Goal: Communication & Community: Answer question/provide support

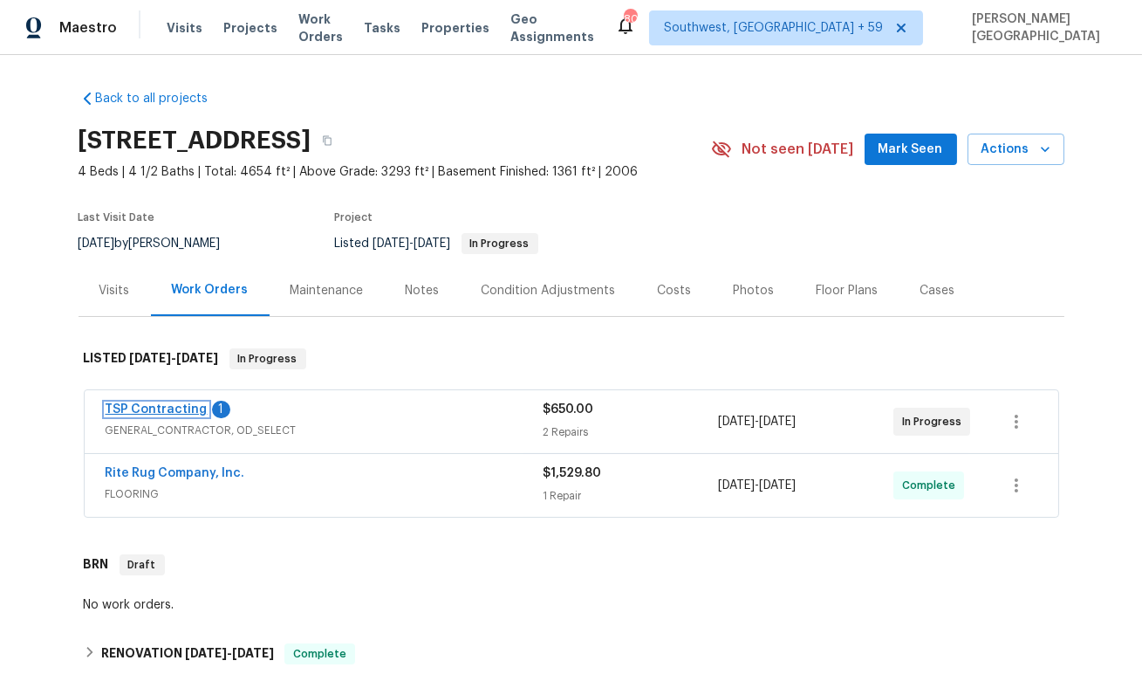
click at [171, 410] on link "TSP Contracting" at bounding box center [157, 409] width 102 height 12
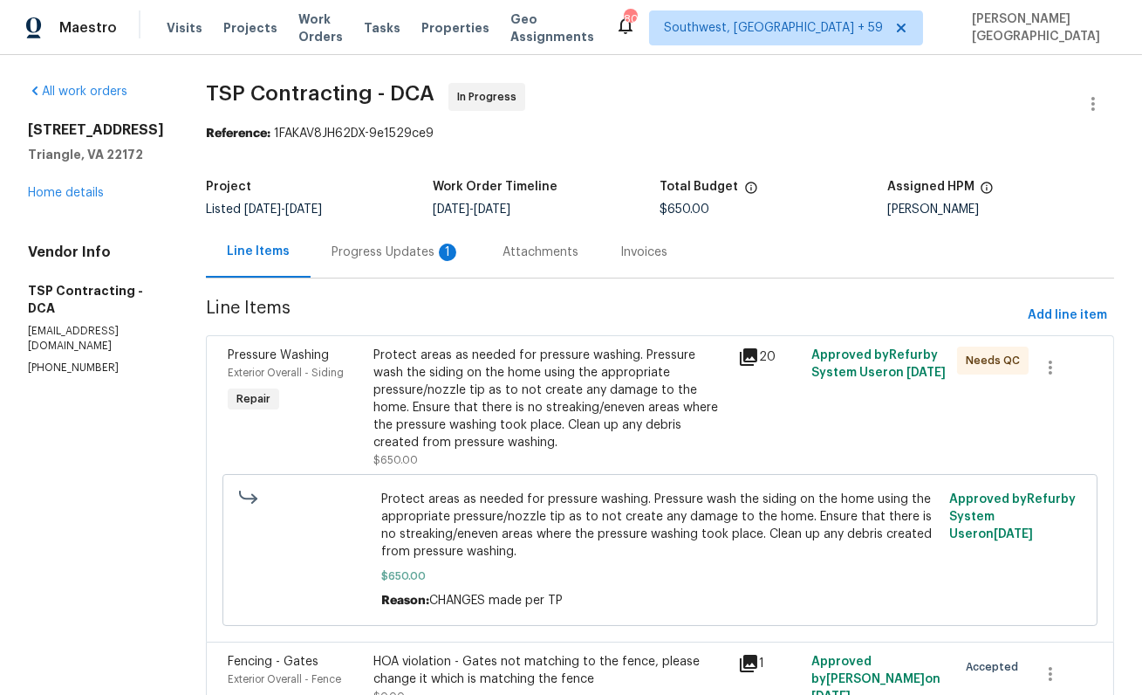
scroll to position [92, 0]
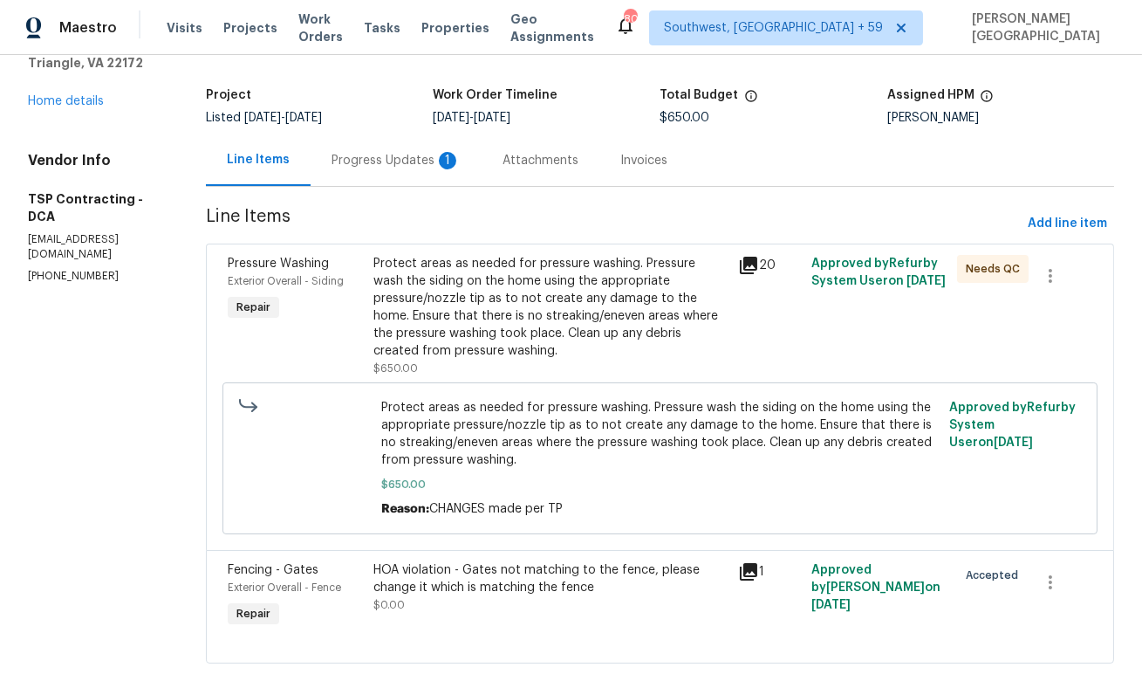
click at [618, 567] on div "HOA violation - Gates not matching to the fence, please change it which is matc…" at bounding box center [551, 578] width 354 height 35
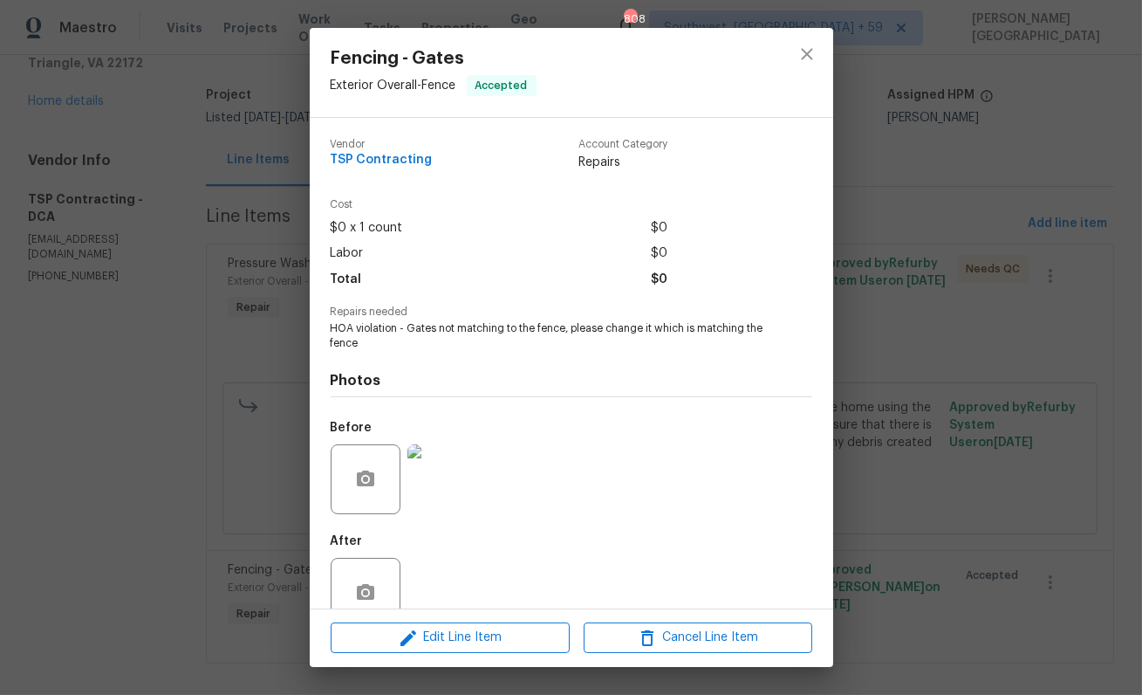
click at [448, 478] on img at bounding box center [443, 479] width 70 height 70
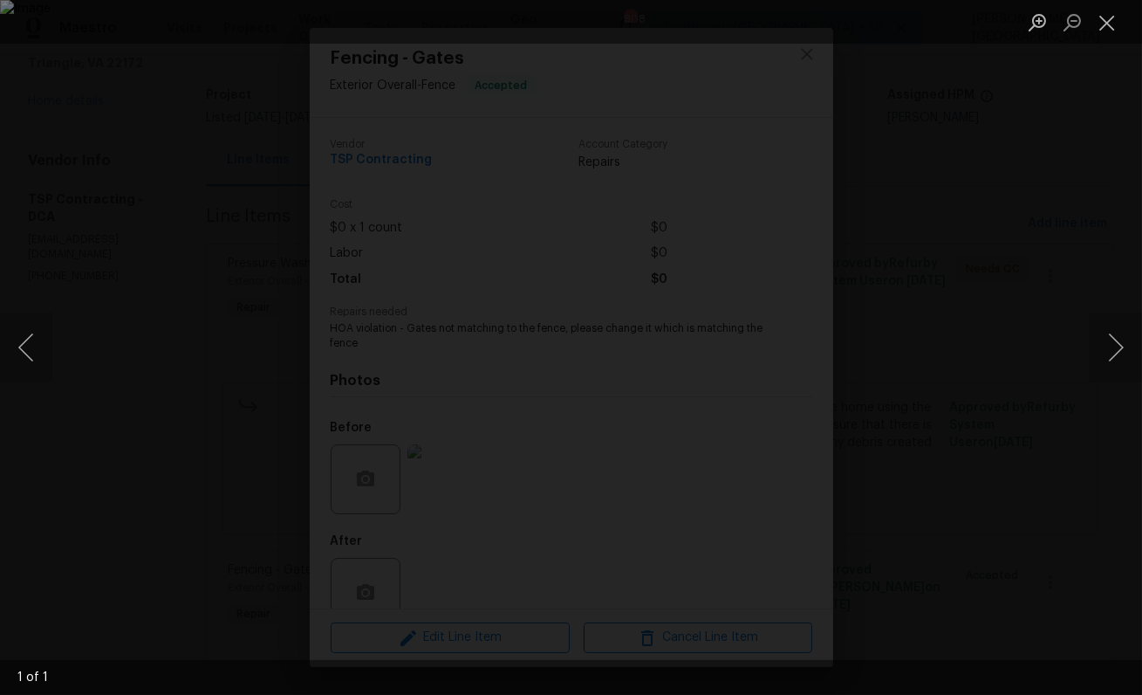
click at [1015, 287] on div "Lightbox" at bounding box center [571, 347] width 1142 height 695
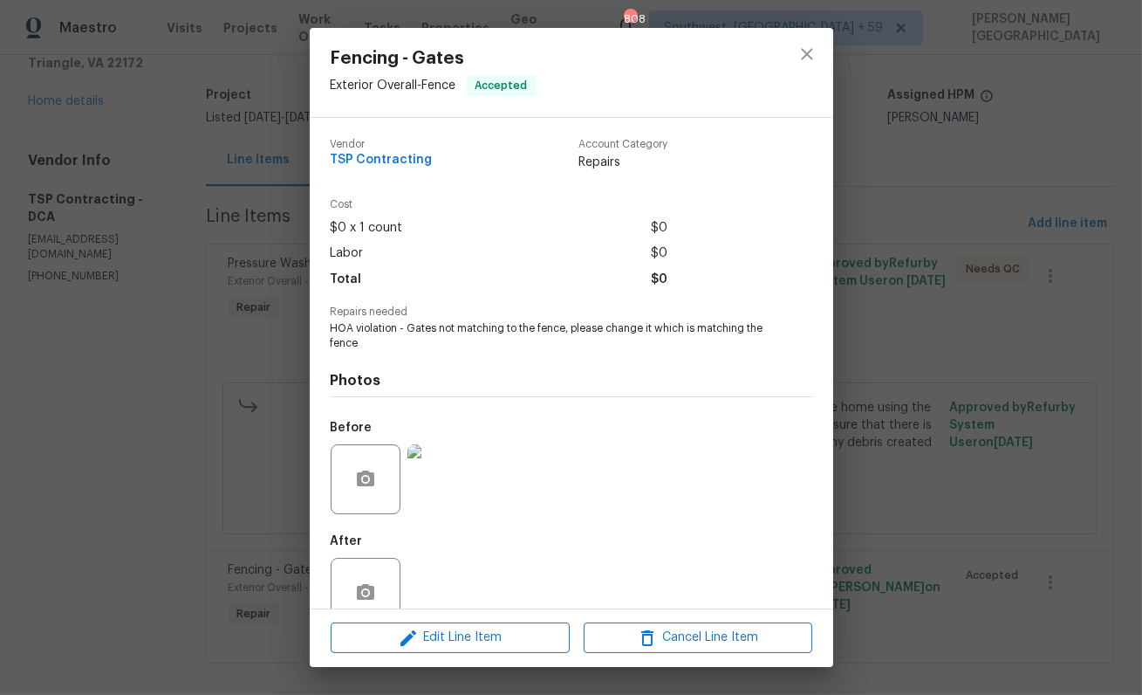
click at [443, 461] on img at bounding box center [443, 479] width 70 height 70
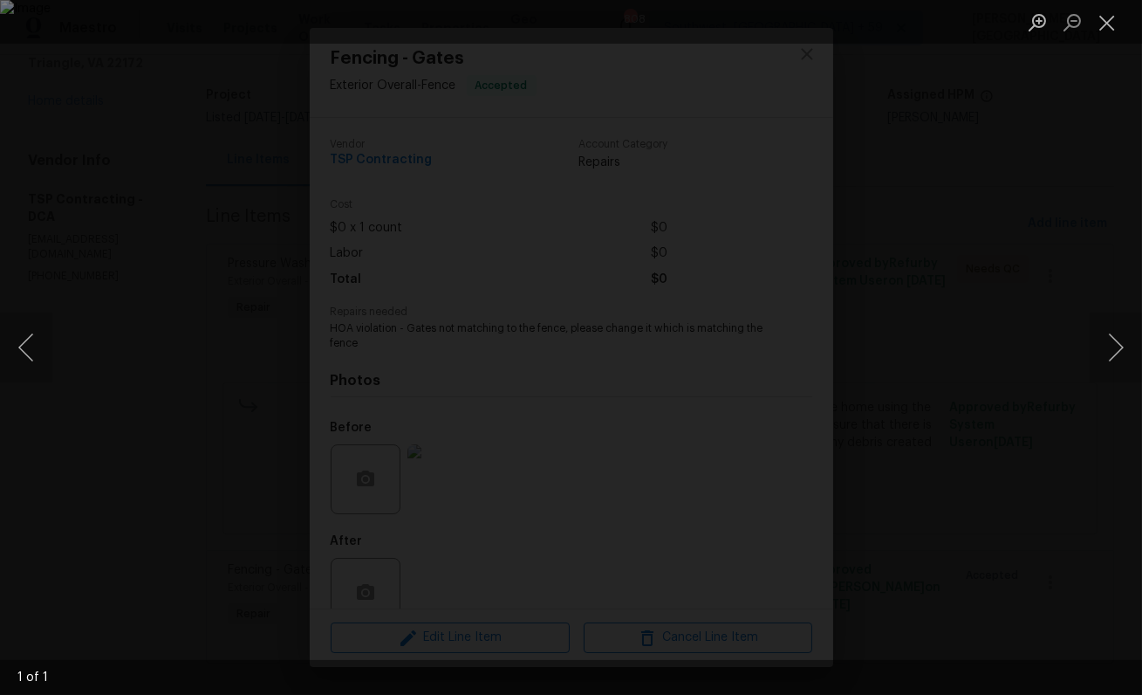
click at [927, 415] on div "Lightbox" at bounding box center [571, 347] width 1142 height 695
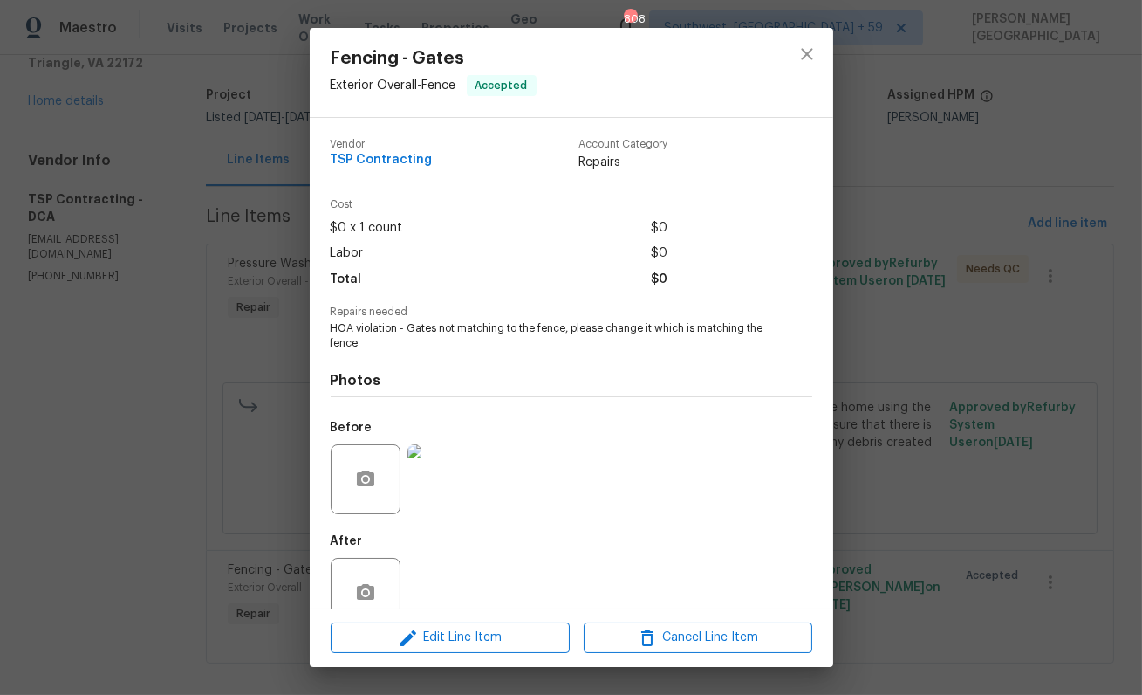
click at [38, 405] on div "Fencing - Gates Exterior Overall - Fence Accepted Vendor TSP Contracting Accoun…" at bounding box center [571, 347] width 1142 height 695
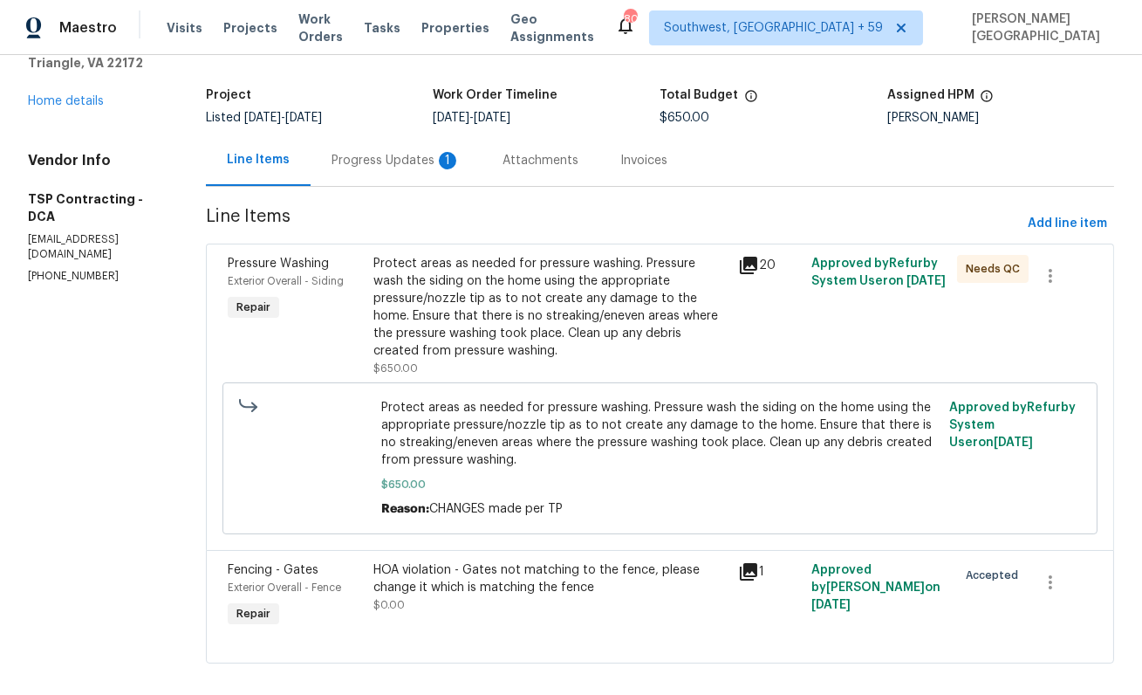
click at [405, 166] on div "Progress Updates 1" at bounding box center [396, 160] width 129 height 17
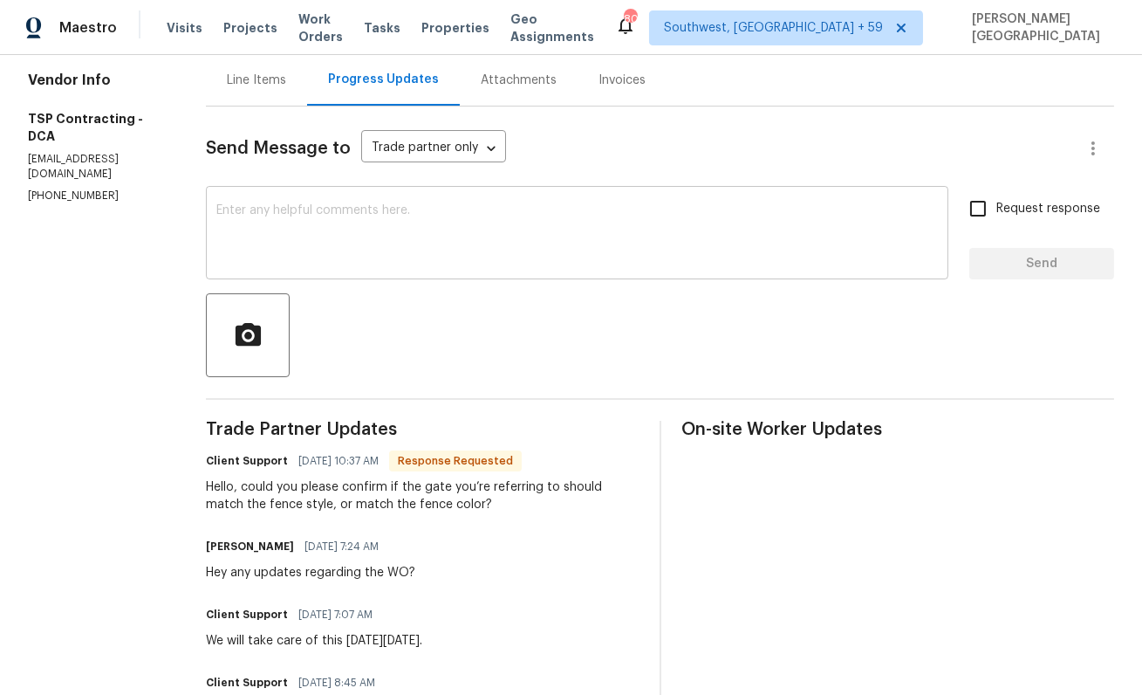
scroll to position [207, 0]
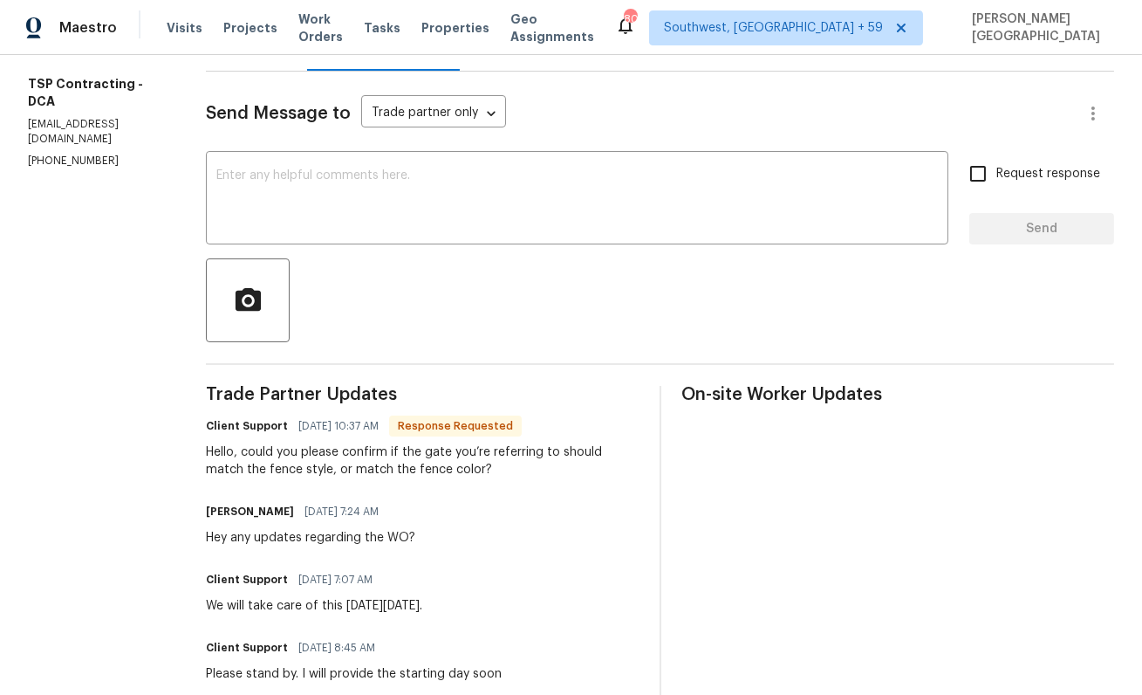
click at [215, 517] on h6 "Pranesh Krishnamoorthy" at bounding box center [250, 511] width 88 height 17
click at [265, 517] on h6 "Pranesh Krishnamoorthy" at bounding box center [250, 511] width 88 height 17
copy h6 "Pranesh Krishnamoorthy"
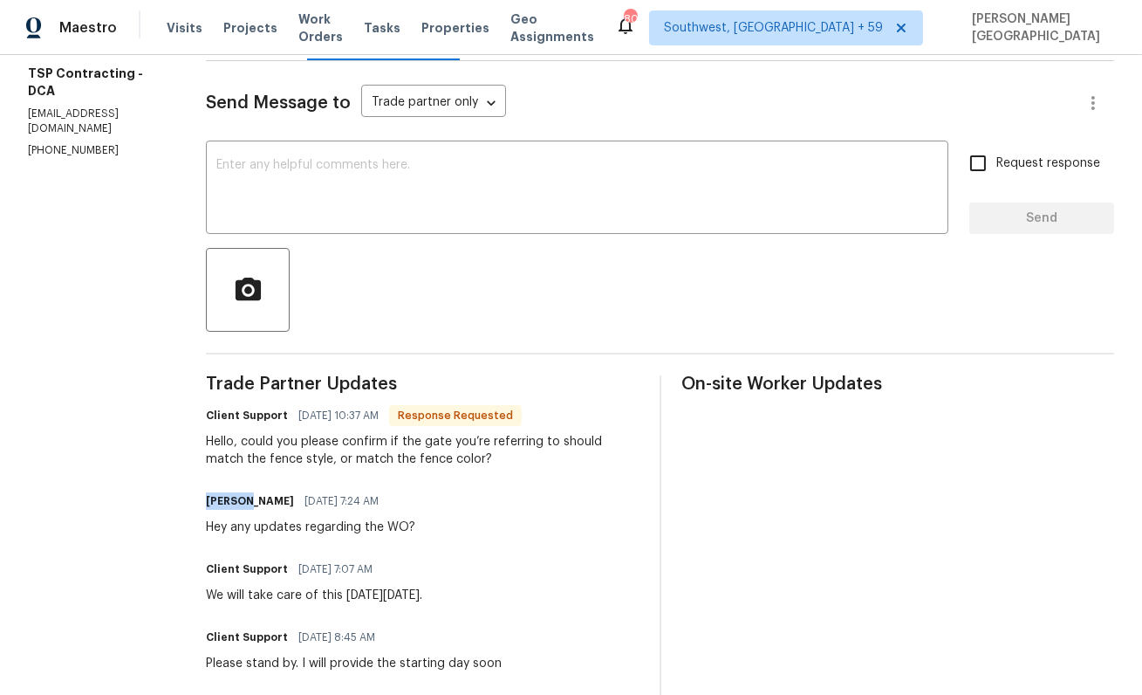
scroll to position [0, 0]
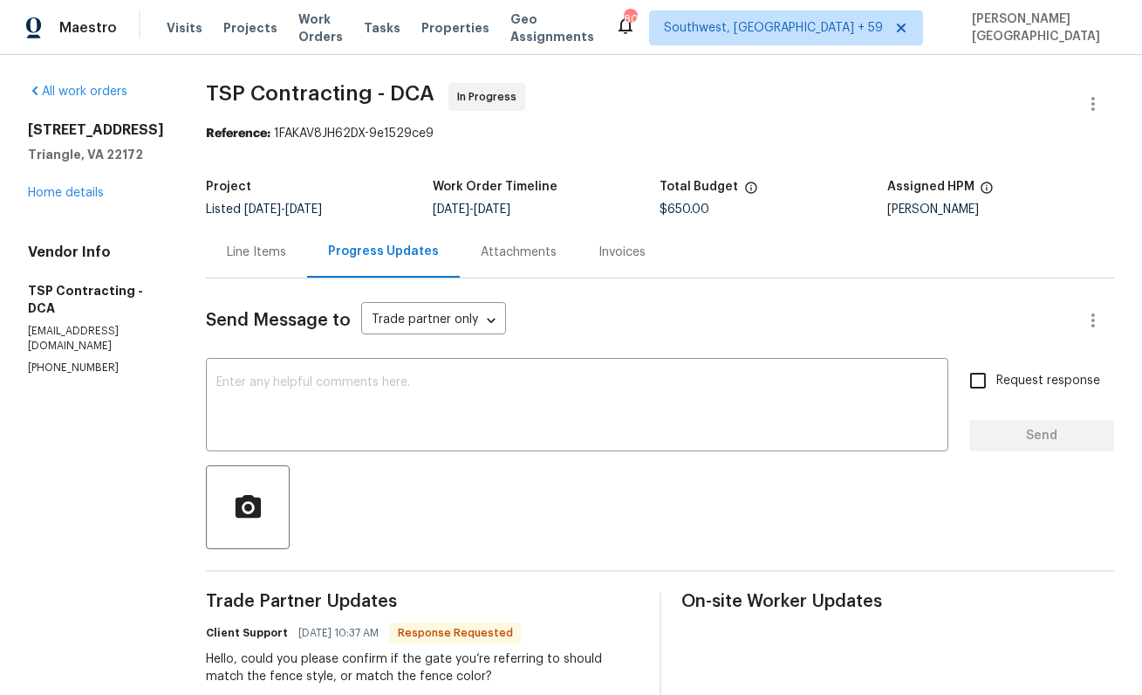
click at [254, 255] on div "Line Items" at bounding box center [256, 251] width 59 height 17
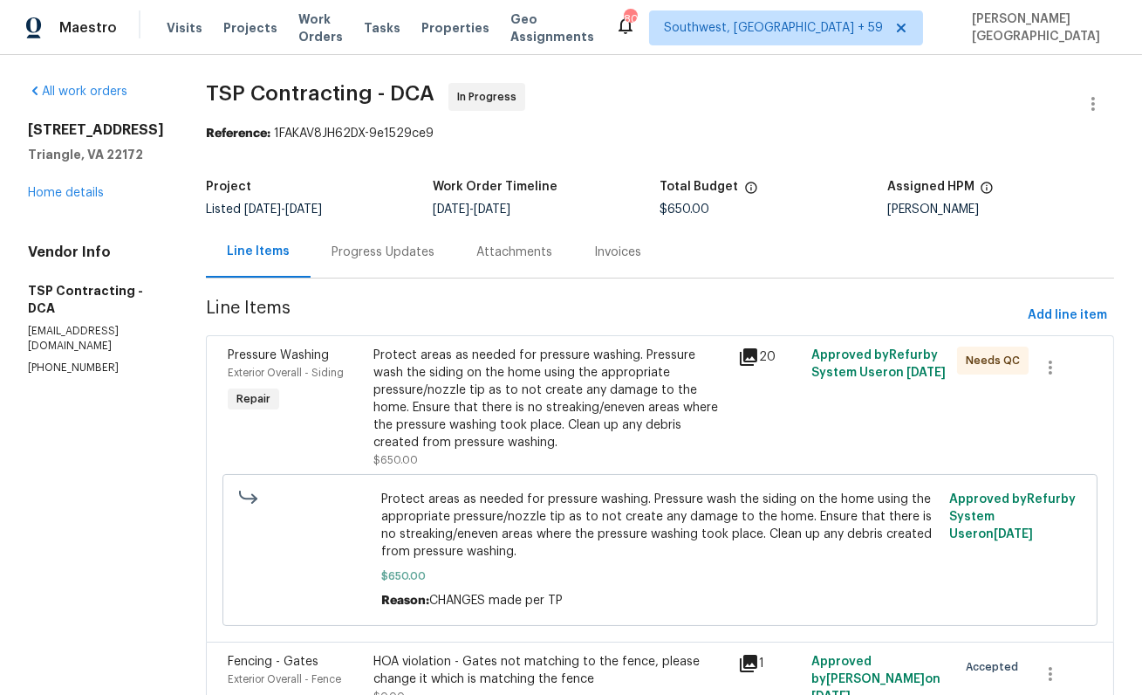
scroll to position [92, 0]
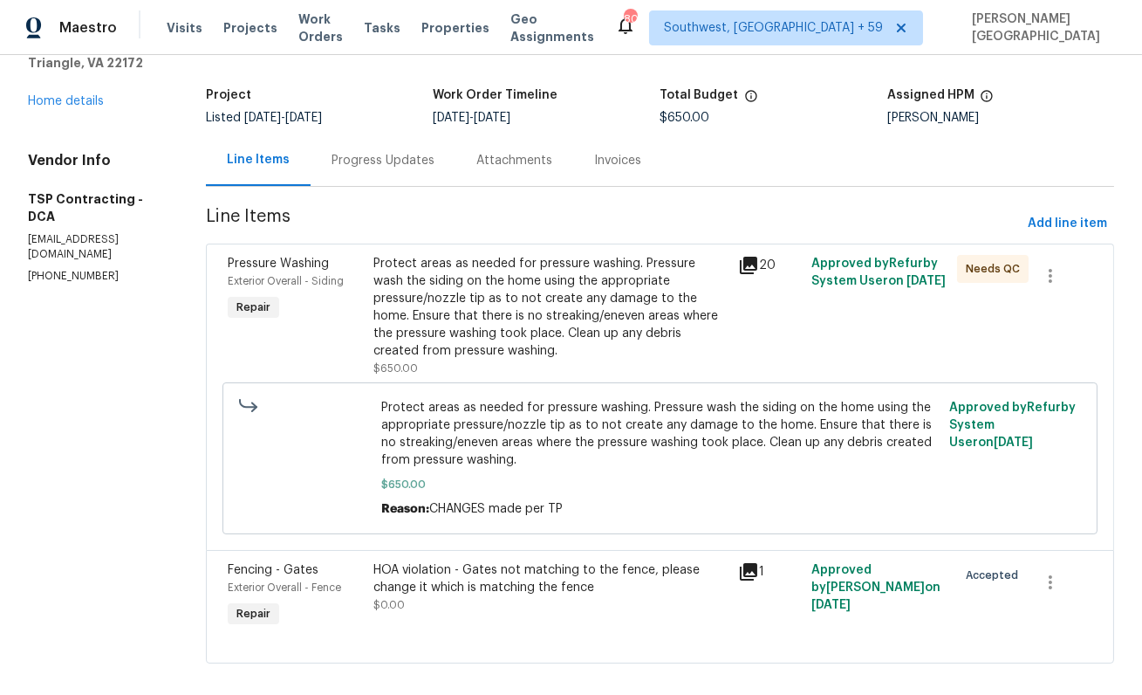
click at [441, 568] on div "HOA violation - Gates not matching to the fence, please change it which is matc…" at bounding box center [551, 578] width 354 height 35
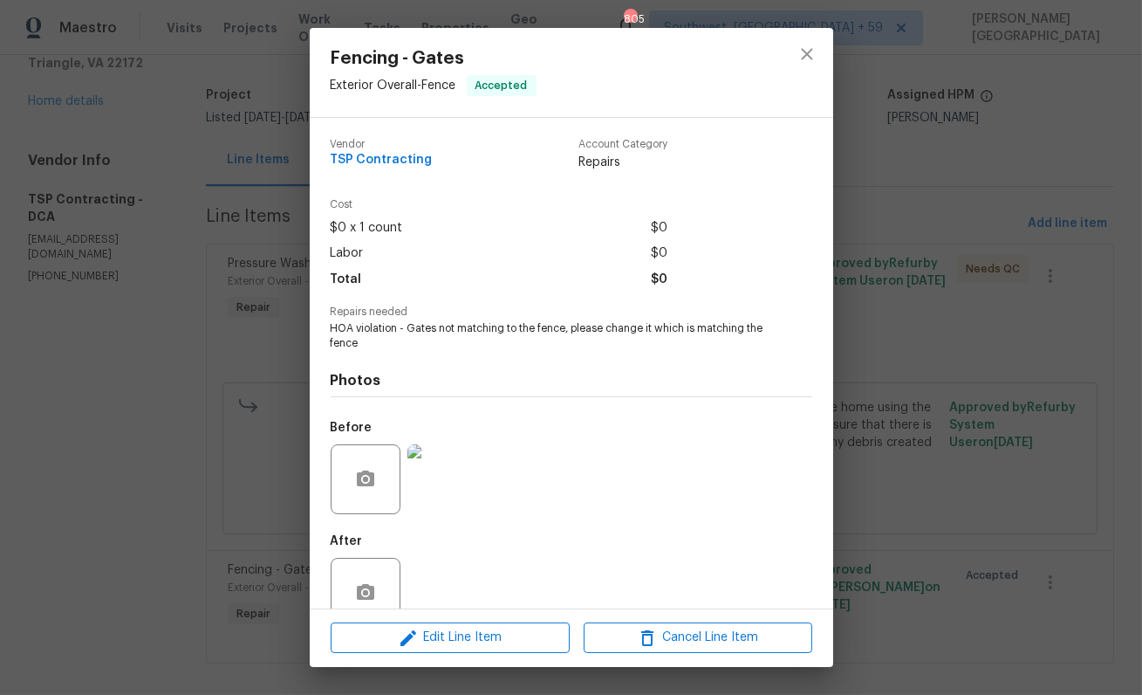
scroll to position [38, 0]
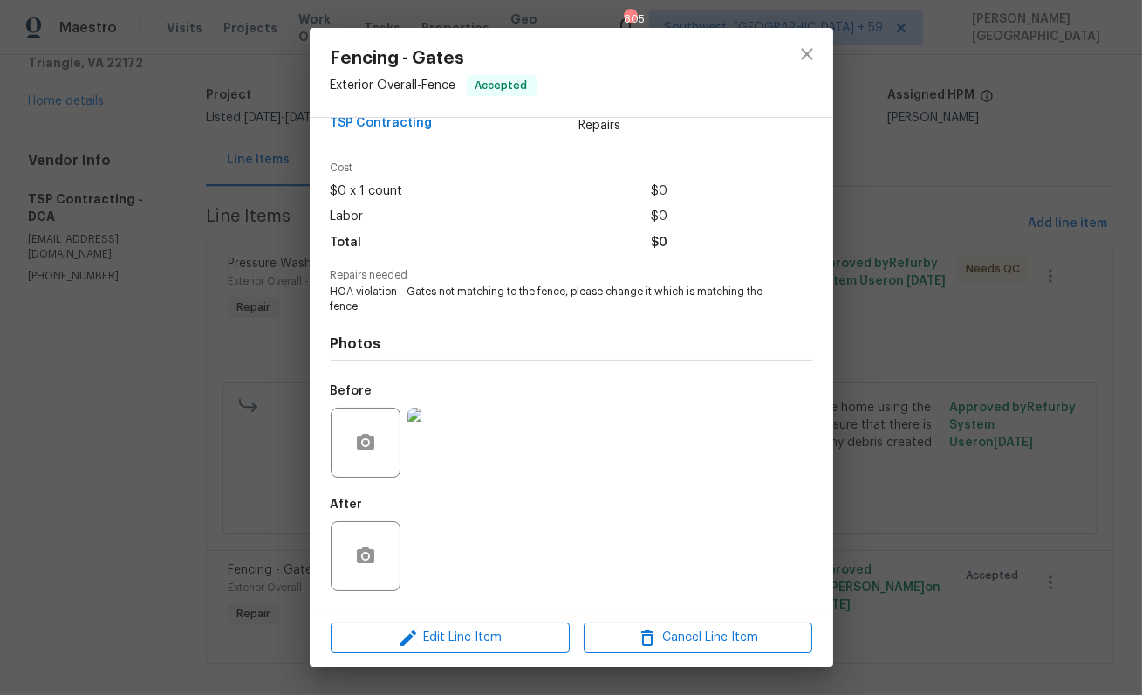
click at [434, 433] on img at bounding box center [443, 443] width 70 height 70
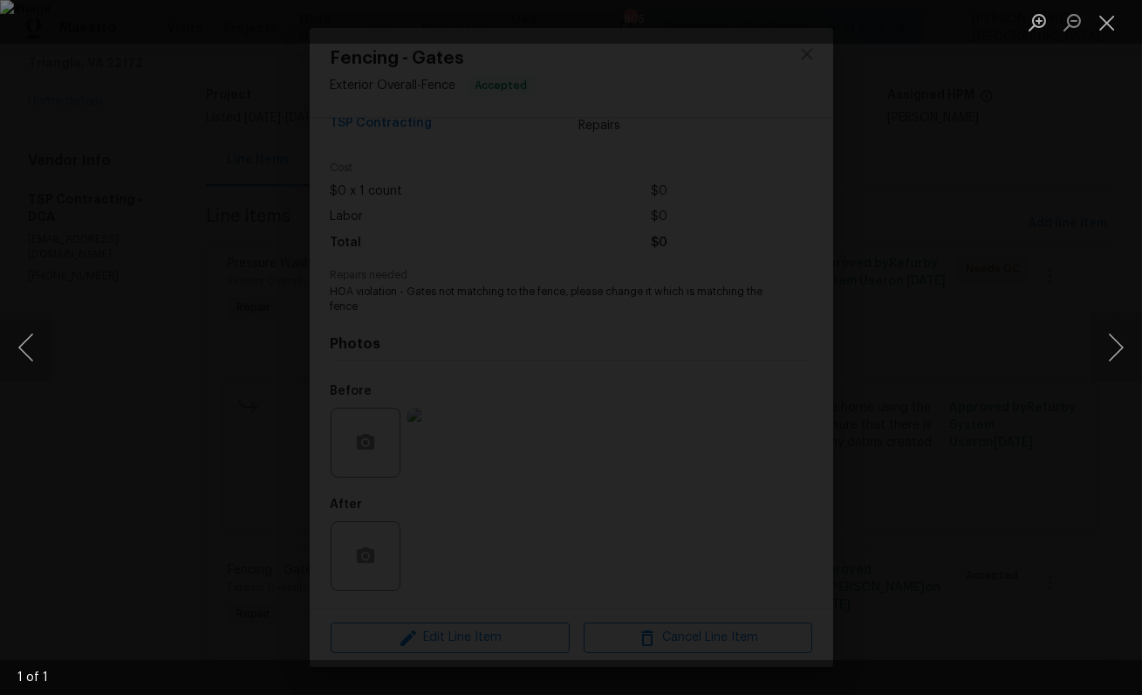
click at [977, 399] on div "Lightbox" at bounding box center [571, 347] width 1142 height 695
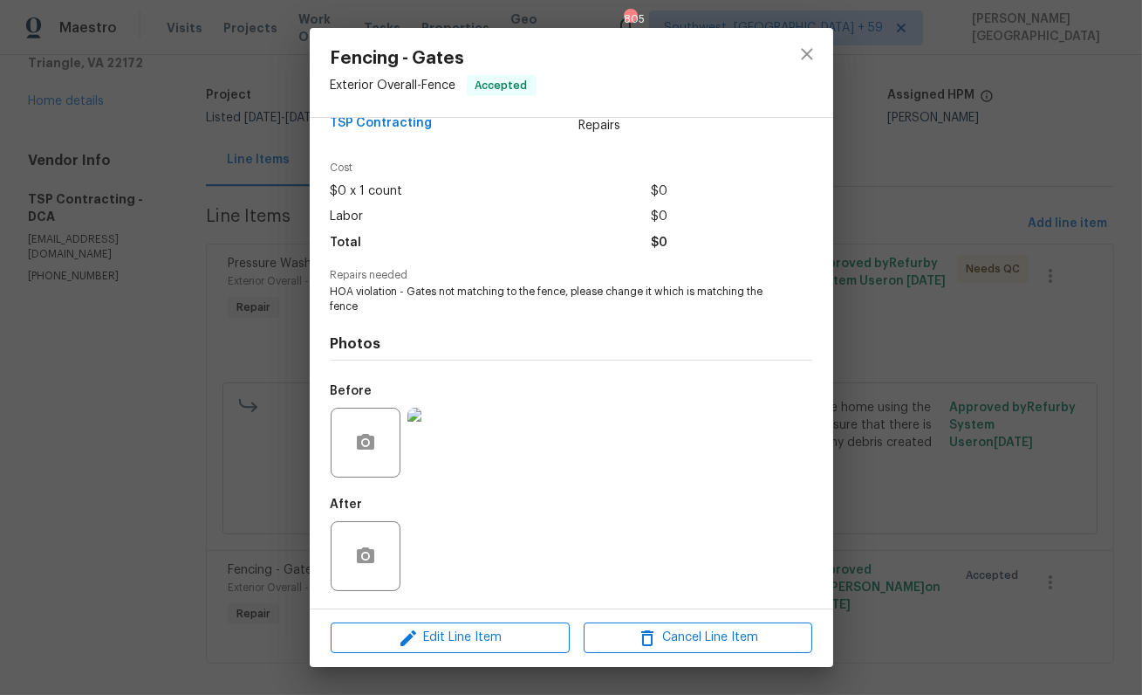
click at [429, 449] on img at bounding box center [443, 443] width 70 height 70
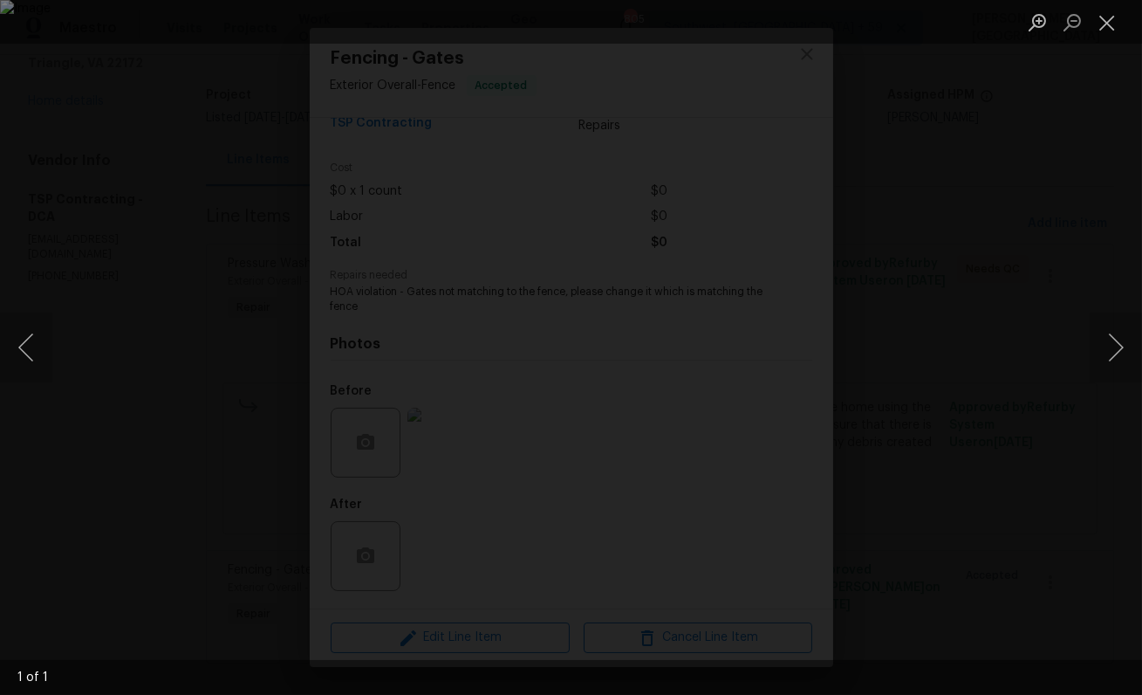
click at [991, 350] on div "Lightbox" at bounding box center [571, 347] width 1142 height 695
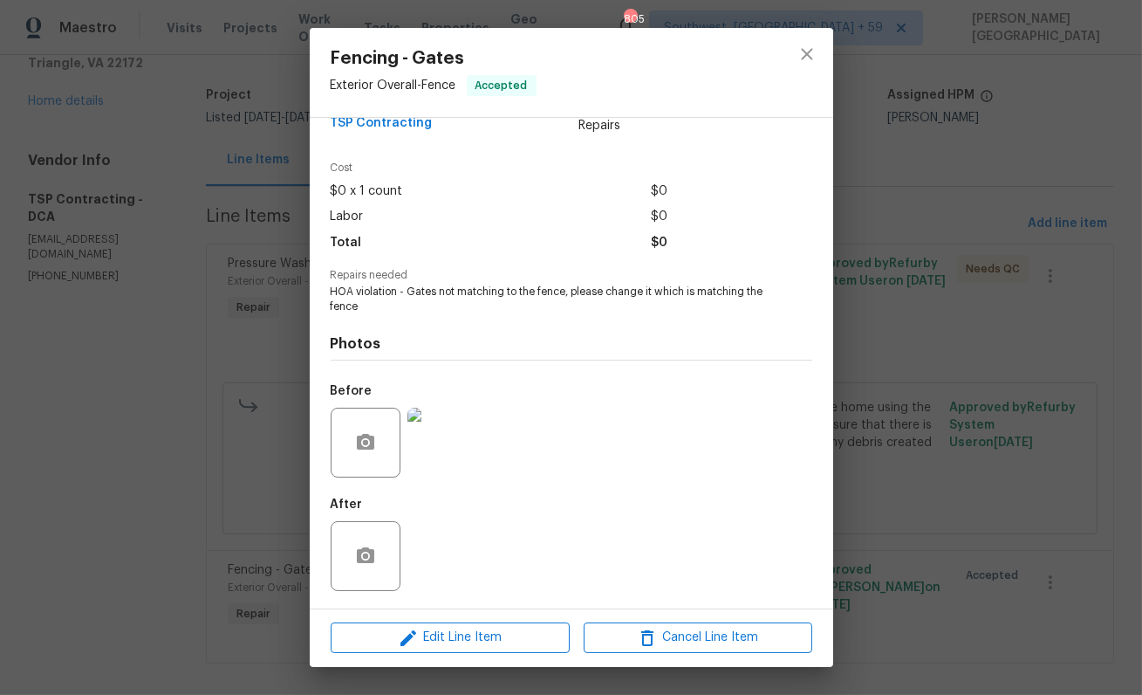
click at [448, 438] on img at bounding box center [443, 443] width 70 height 70
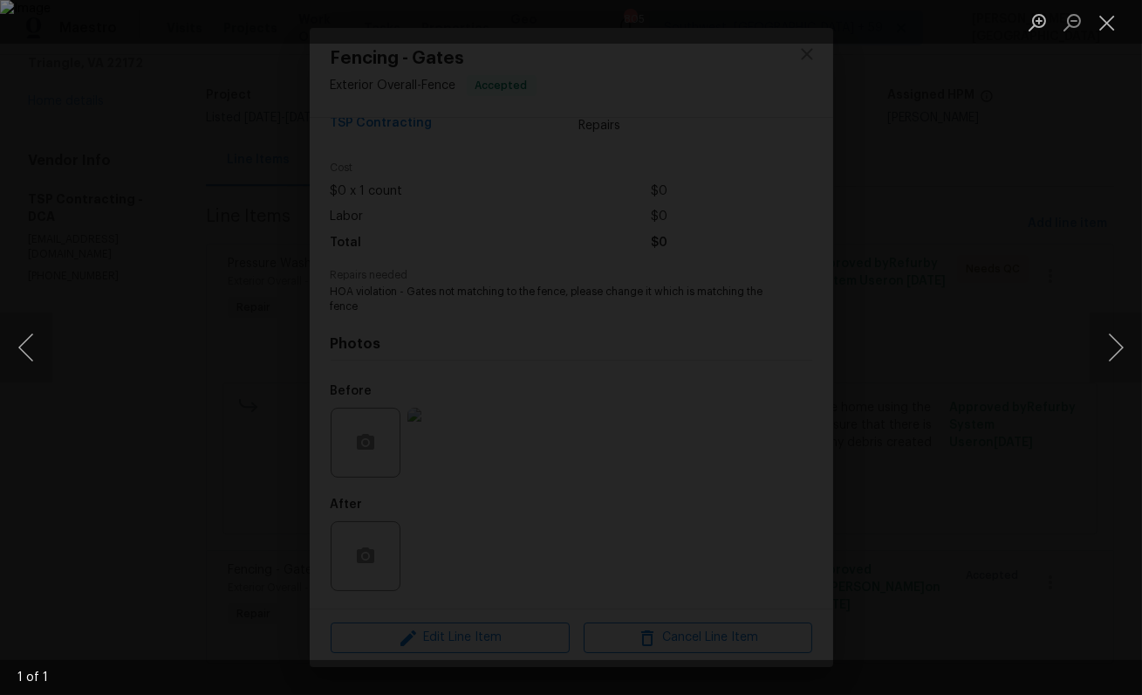
click at [905, 340] on div "Lightbox" at bounding box center [571, 347] width 1142 height 695
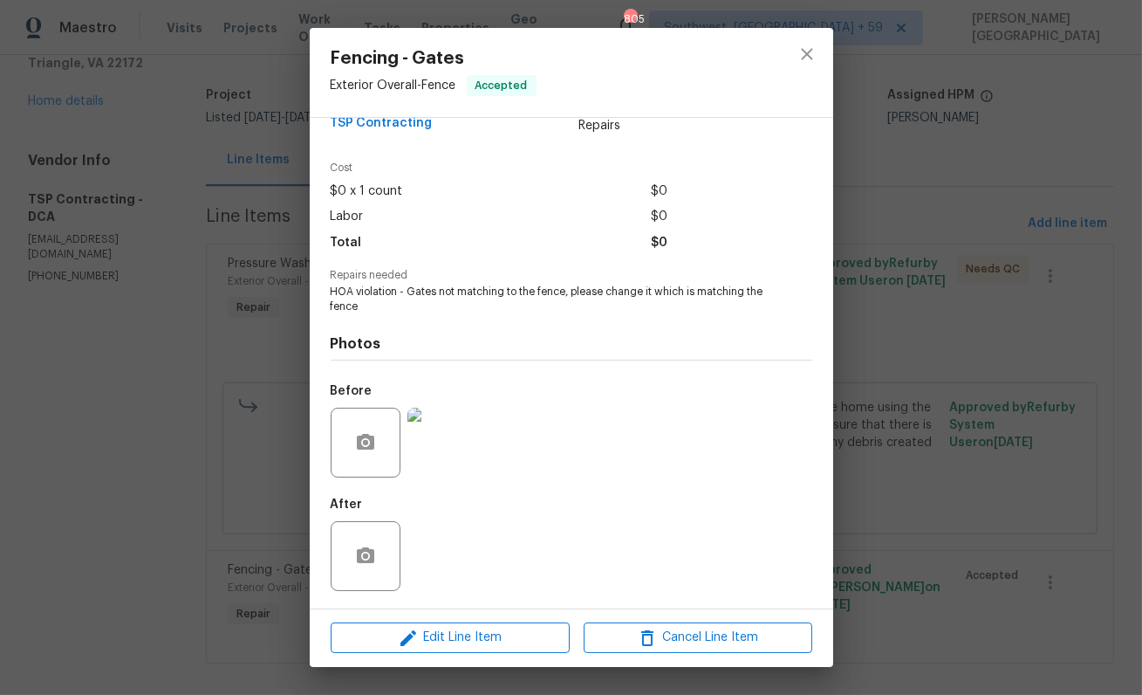
click at [977, 280] on div "Fencing - Gates Exterior Overall - Fence Accepted Vendor TSP Contracting Accoun…" at bounding box center [571, 347] width 1142 height 695
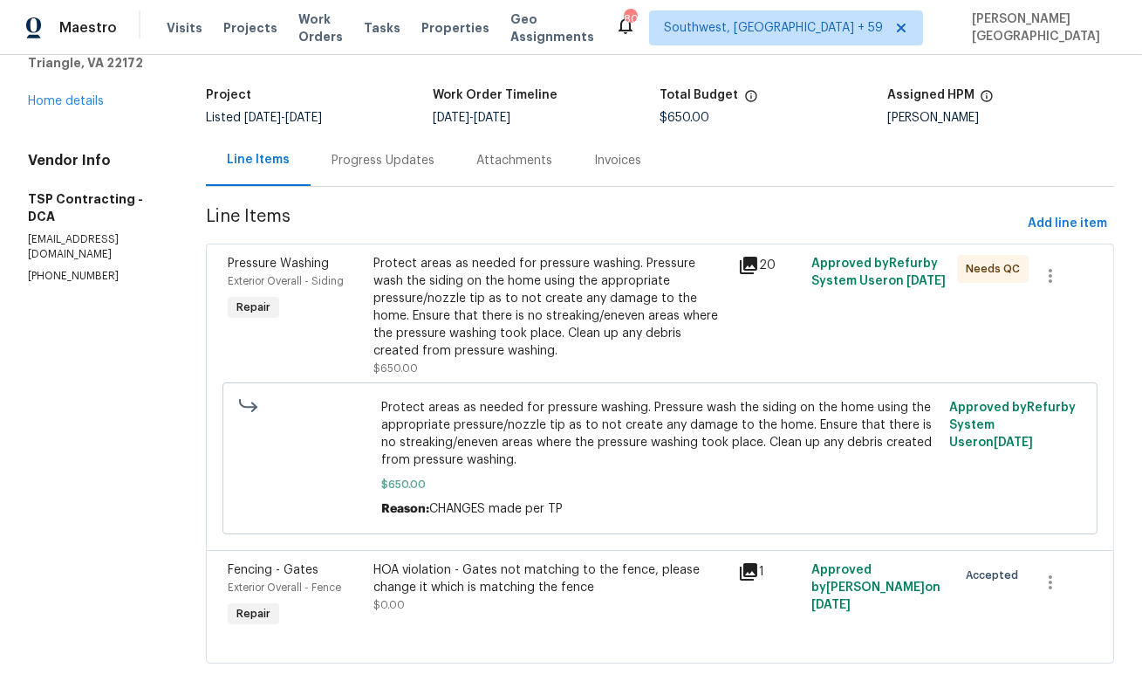
click at [332, 165] on div "Progress Updates" at bounding box center [383, 160] width 103 height 17
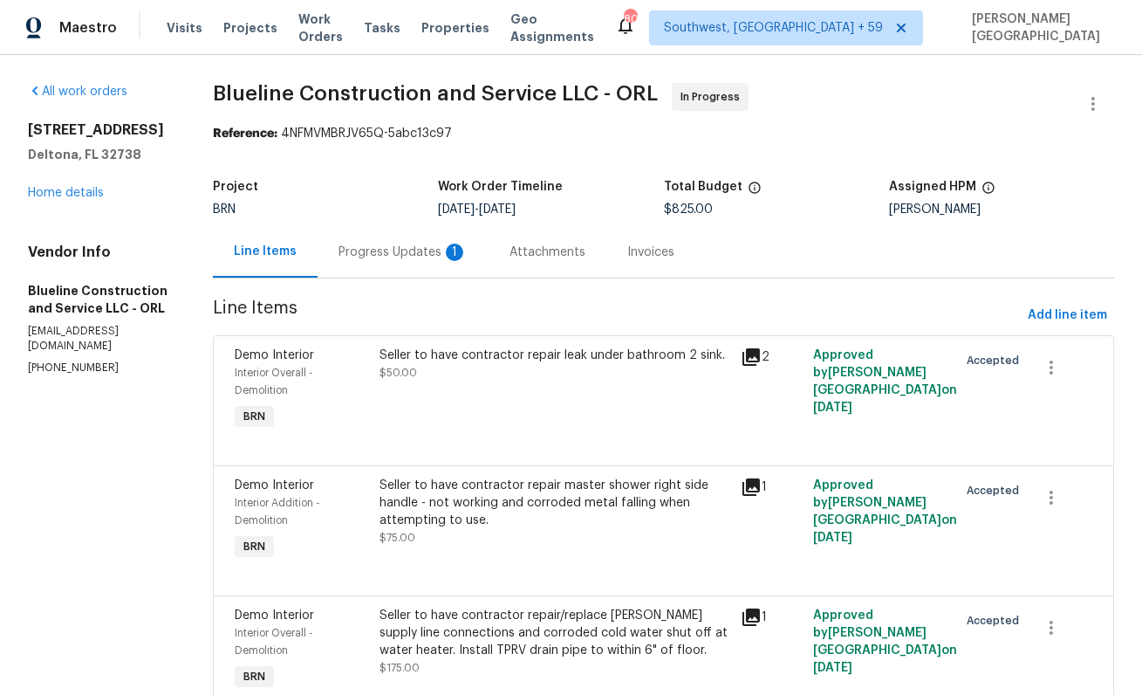
click at [434, 269] on div "Progress Updates 1" at bounding box center [403, 251] width 171 height 51
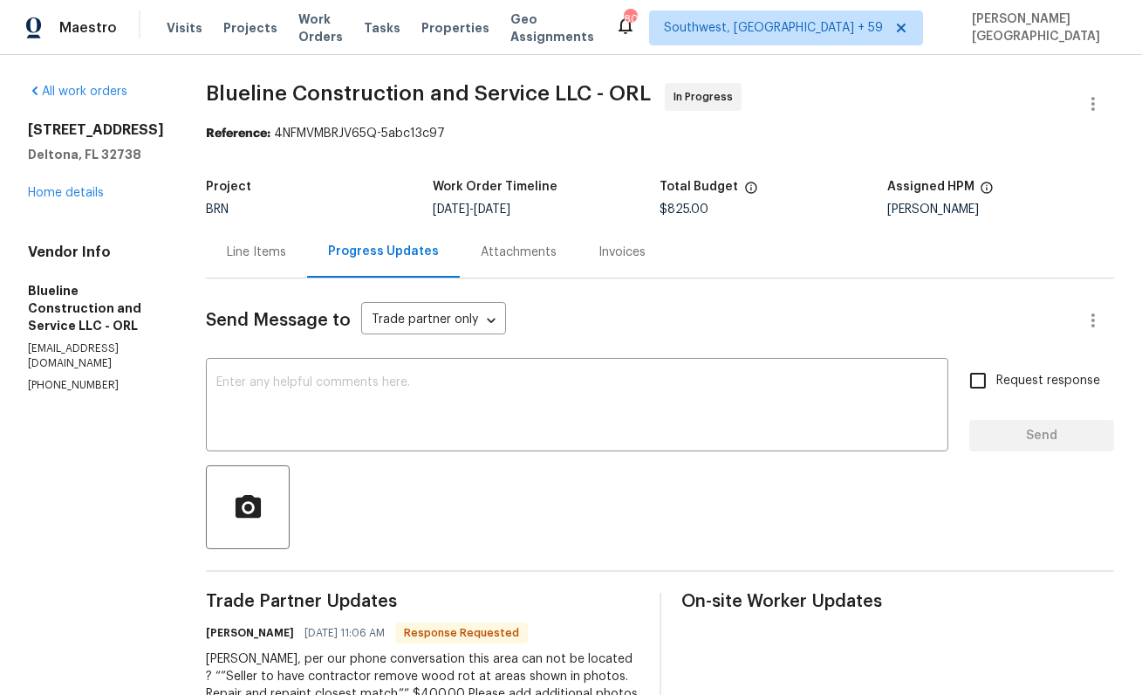
scroll to position [138, 0]
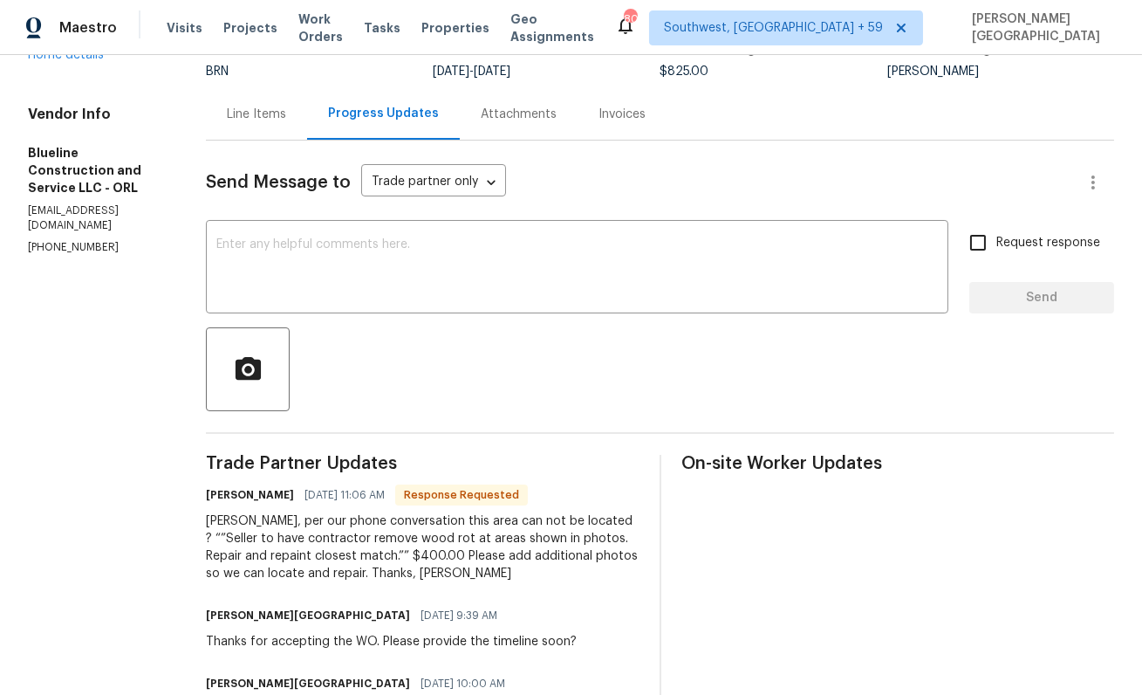
click at [282, 115] on div "Line Items" at bounding box center [256, 114] width 59 height 17
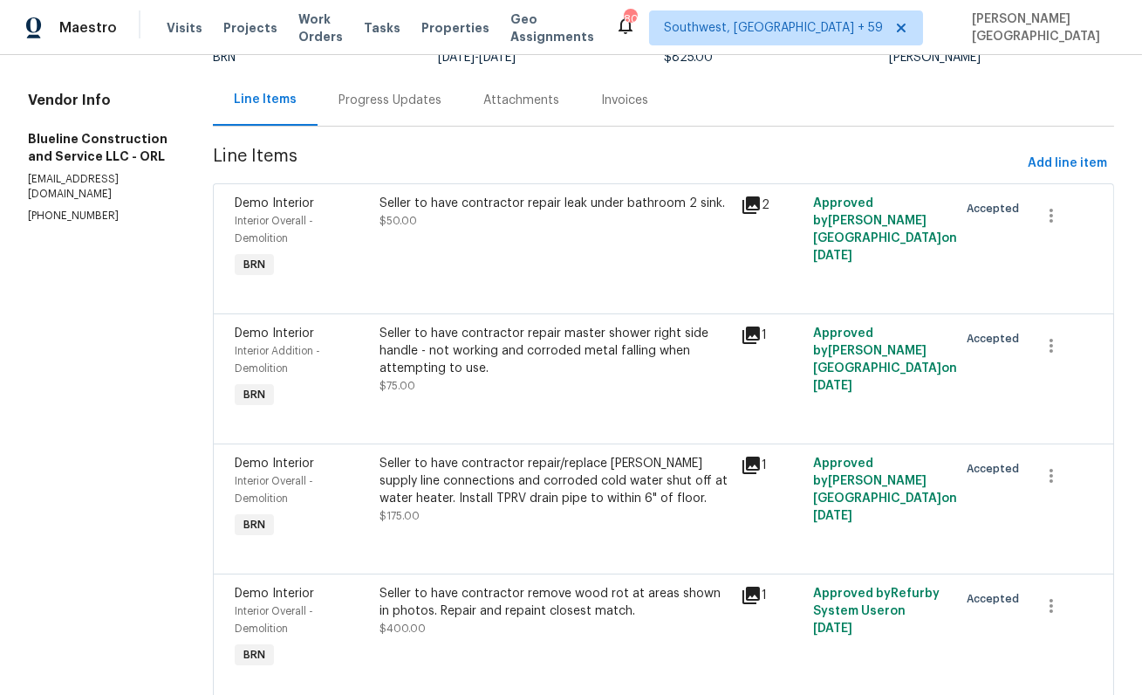
scroll to position [166, 0]
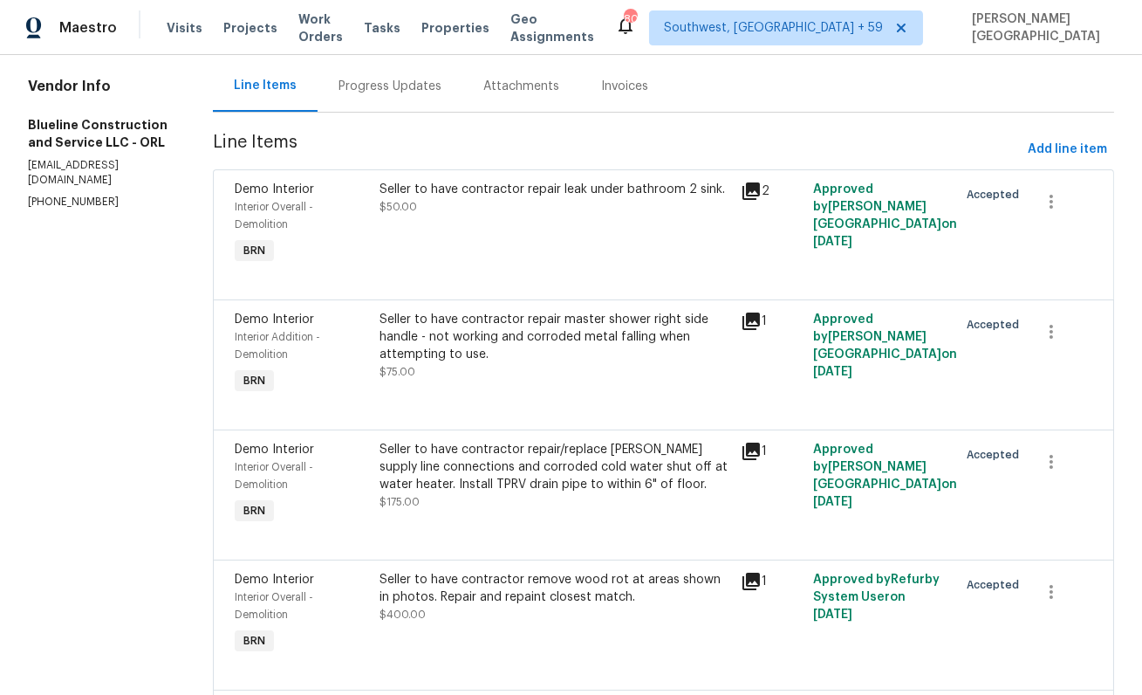
click at [547, 595] on div "Seller to have contractor remove wood rot at areas shown in photos. Repair and …" at bounding box center [556, 588] width 352 height 35
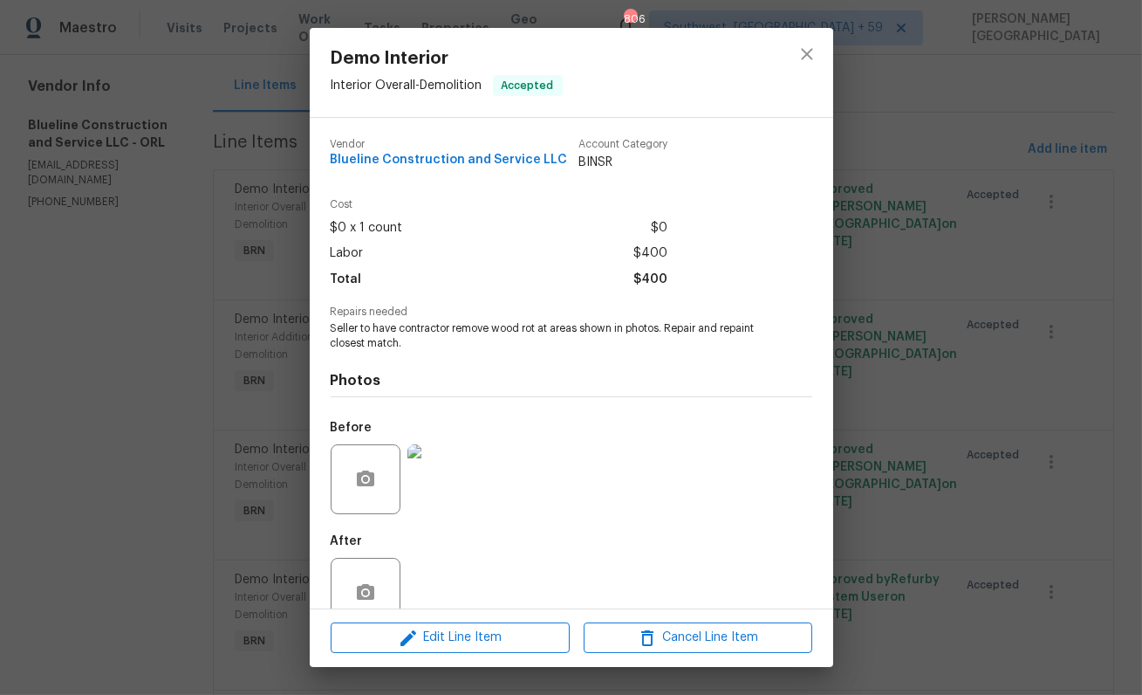
click at [437, 470] on img at bounding box center [443, 479] width 70 height 70
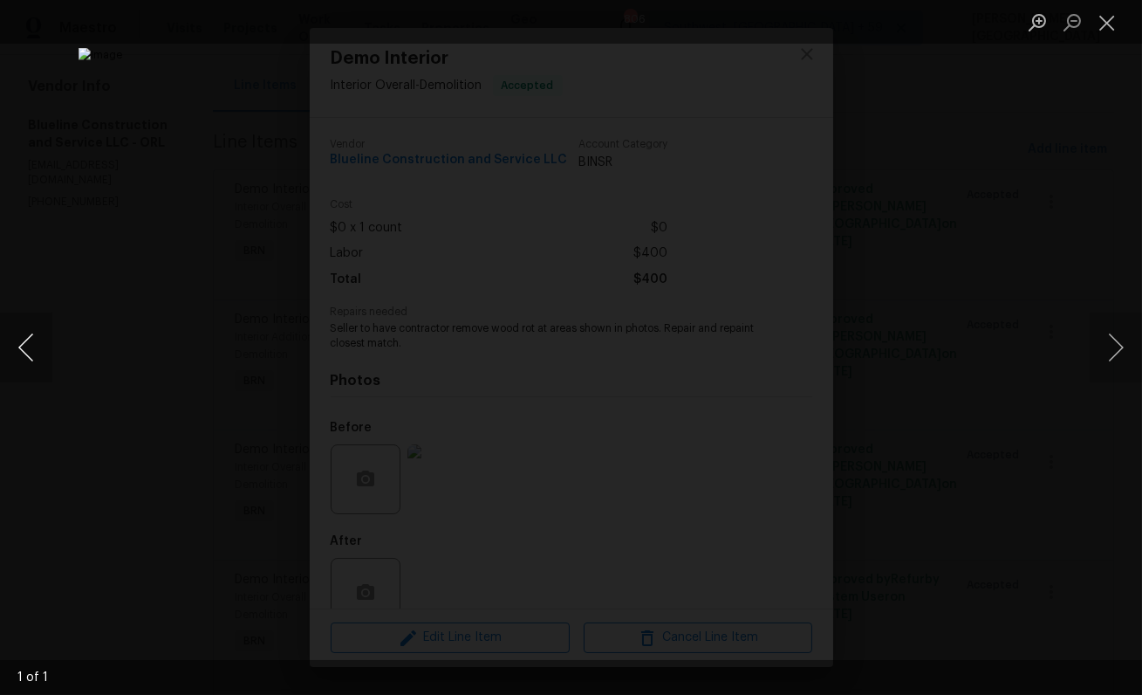
click at [51, 326] on button "Previous image" at bounding box center [26, 347] width 52 height 70
click at [230, 205] on div "Lightbox" at bounding box center [571, 347] width 1142 height 695
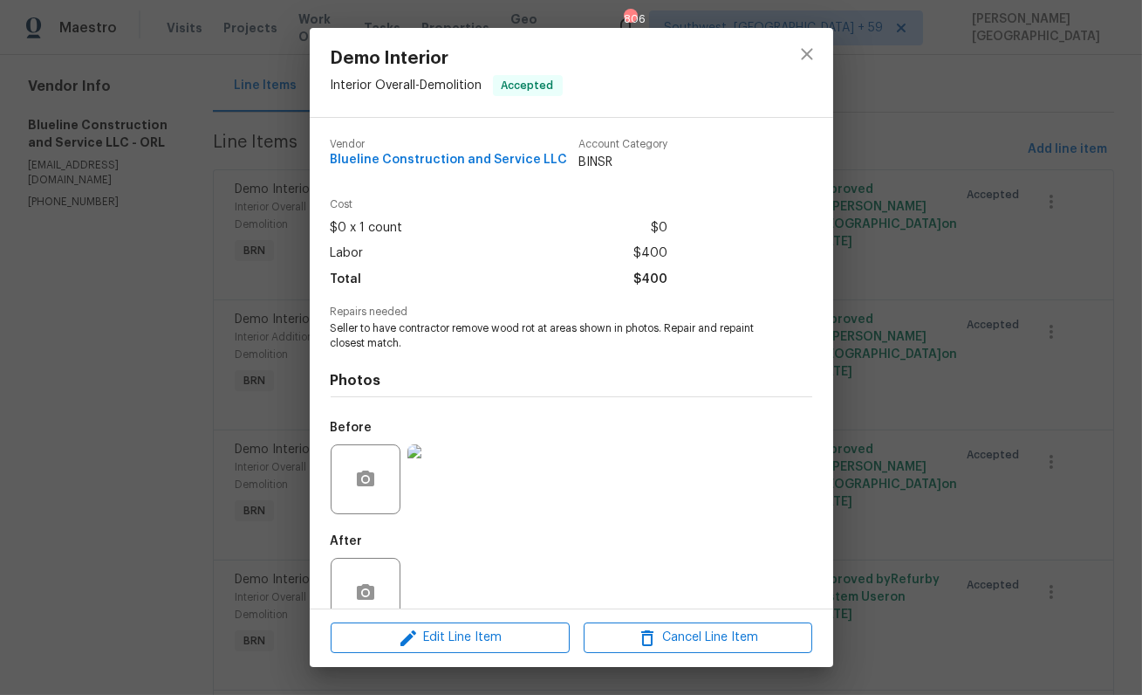
click at [230, 205] on div "Demo Interior Interior Overall - Demolition Accepted Vendor Blueline Constructi…" at bounding box center [571, 347] width 1142 height 695
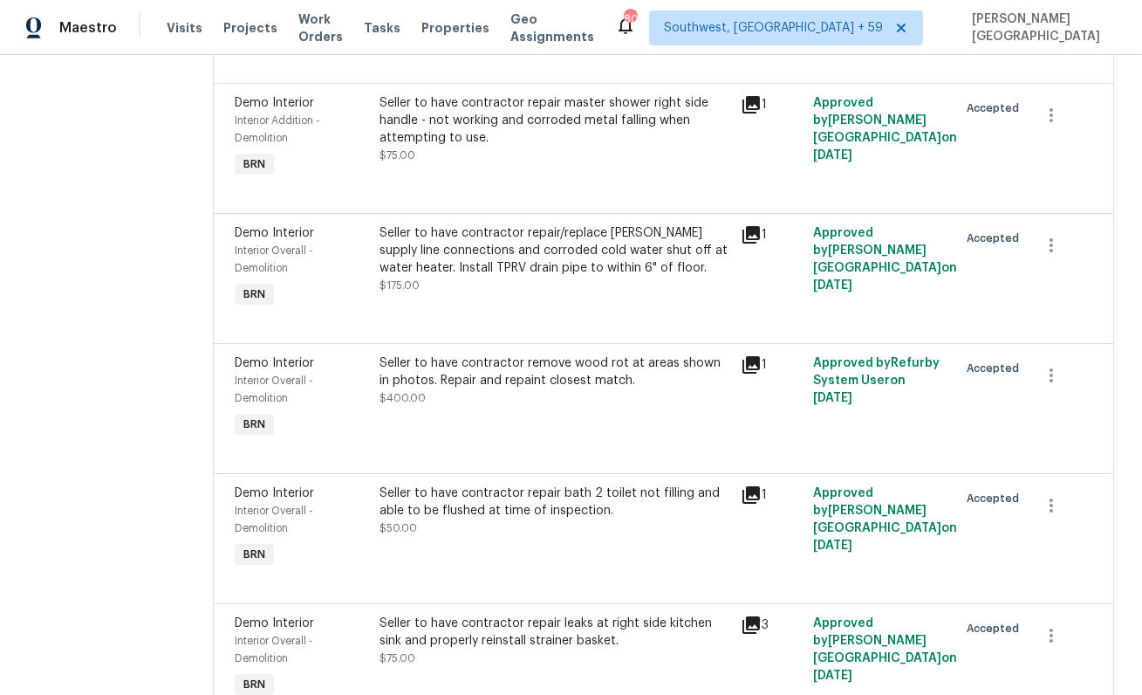
scroll to position [460, 0]
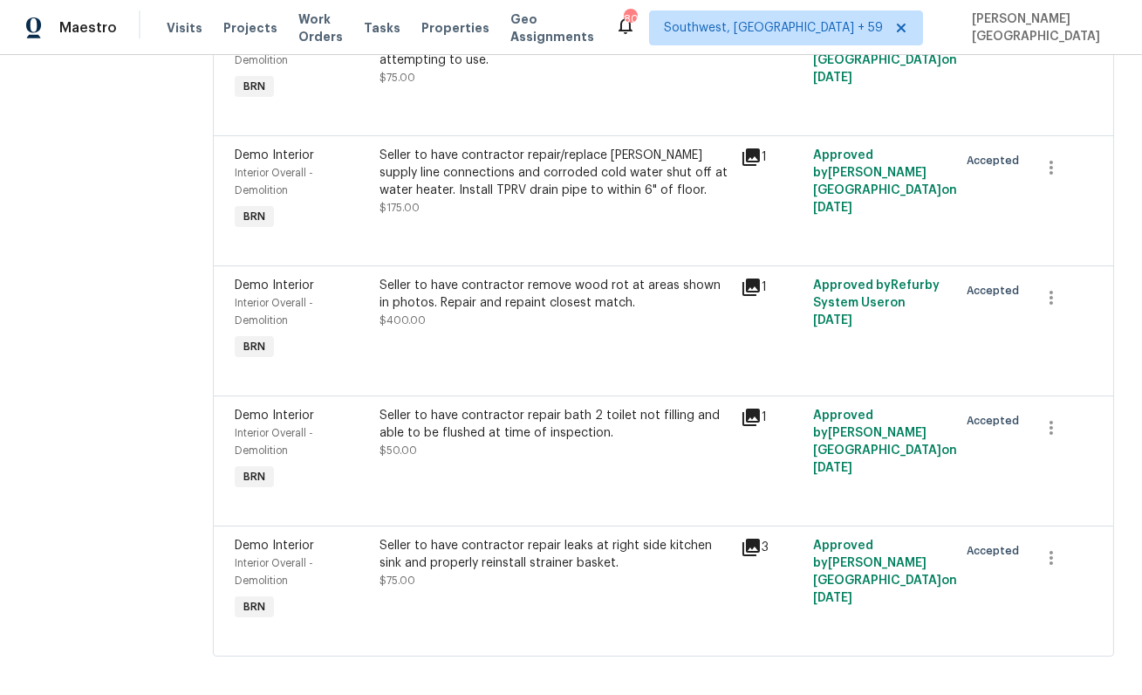
click at [486, 556] on div "Seller to have contractor repair leaks at right side kitchen sink and properly …" at bounding box center [556, 554] width 352 height 35
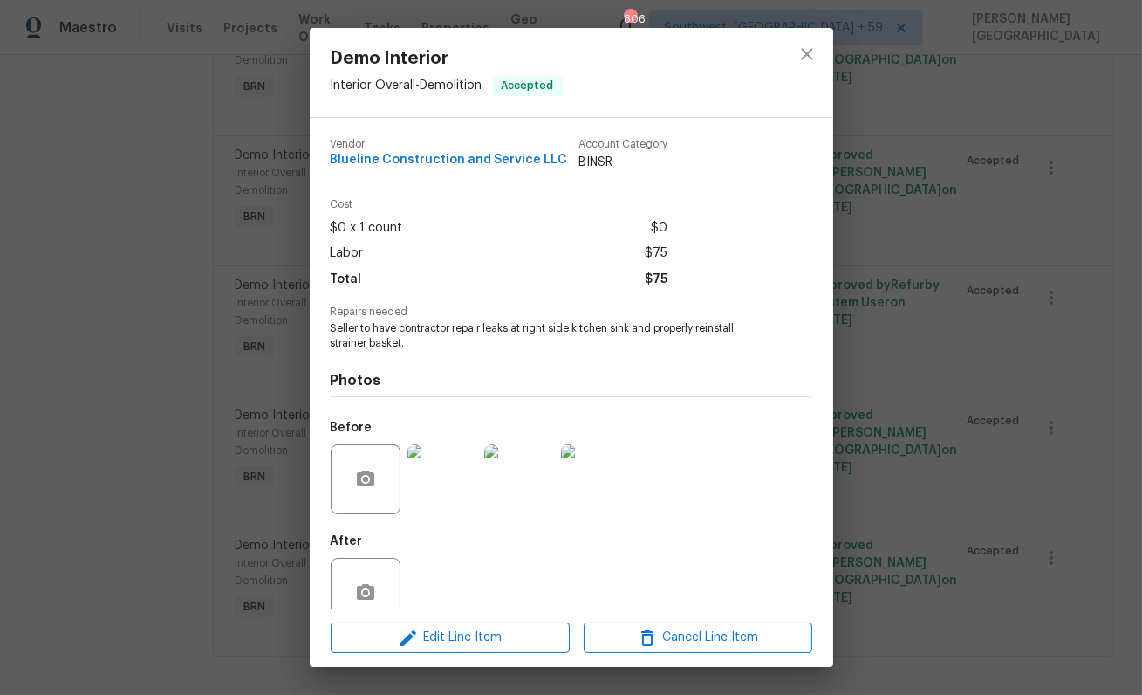
click at [83, 439] on div "Demo Interior Interior Overall - Demolition Accepted Vendor Blueline Constructi…" at bounding box center [571, 347] width 1142 height 695
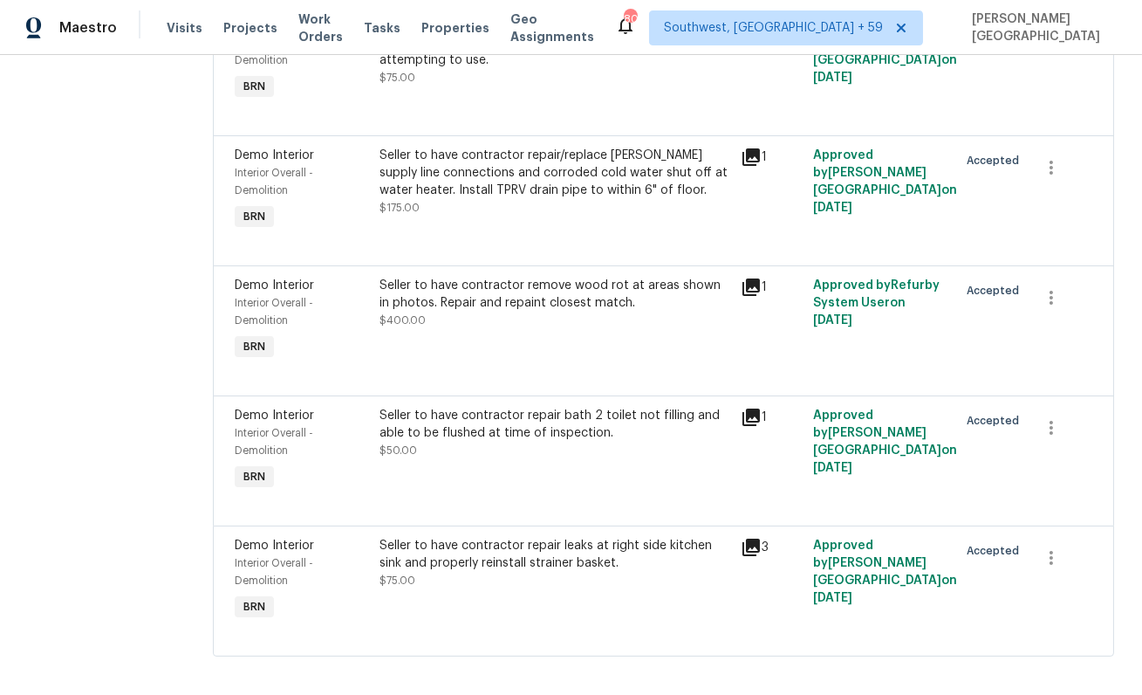
scroll to position [0, 0]
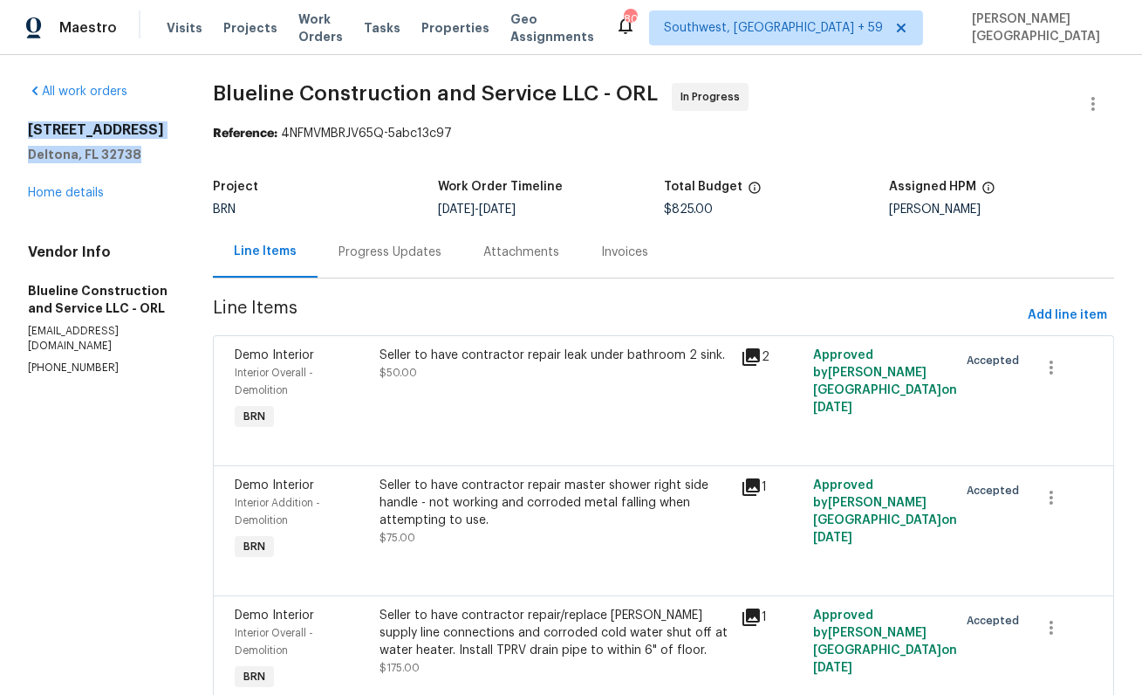
drag, startPoint x: 17, startPoint y: 123, endPoint x: 144, endPoint y: 151, distance: 130.4
click at [147, 153] on div "All work orders [STREET_ADDRESS][PERSON_NAME] Home details Vendor Info Blueline…" at bounding box center [571, 610] width 1142 height 1110
copy div "[STREET_ADDRESS][PERSON_NAME]"
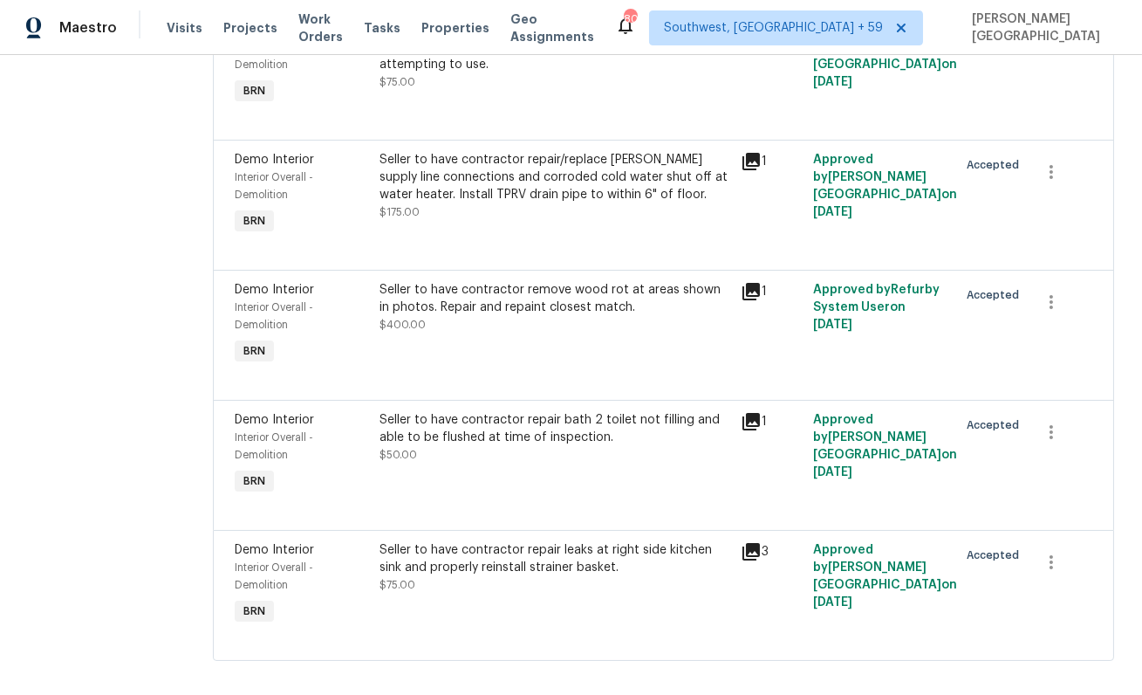
scroll to position [474, 0]
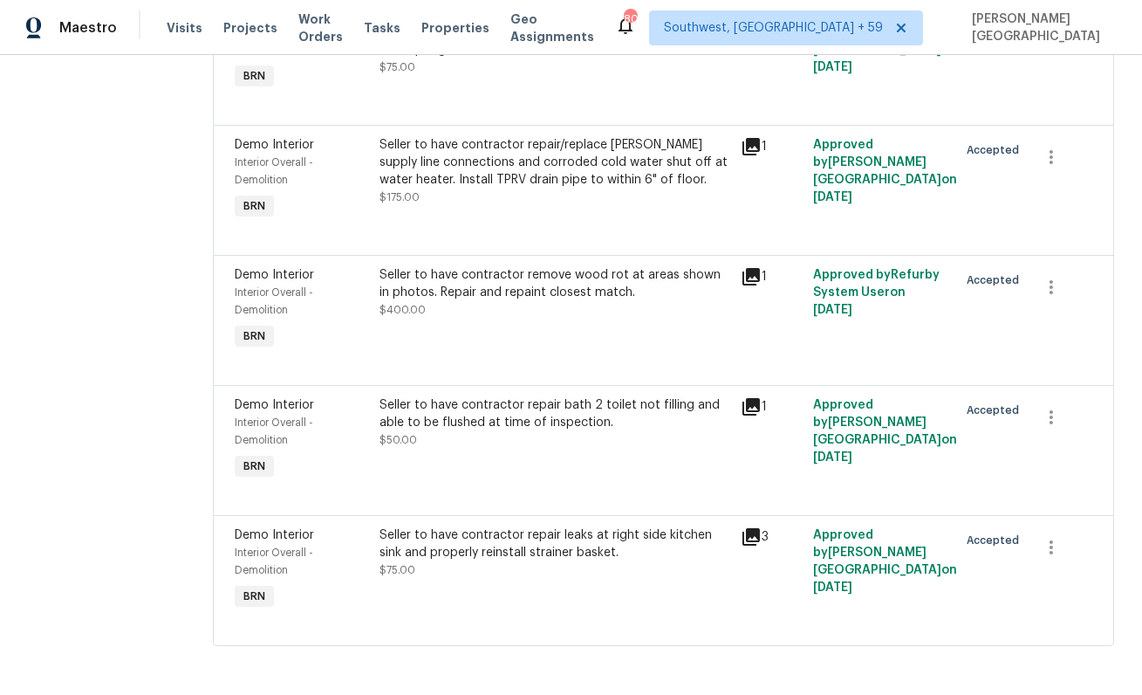
click at [501, 565] on div "Seller to have contractor repair leaks at right side kitchen sink and properly …" at bounding box center [556, 552] width 352 height 52
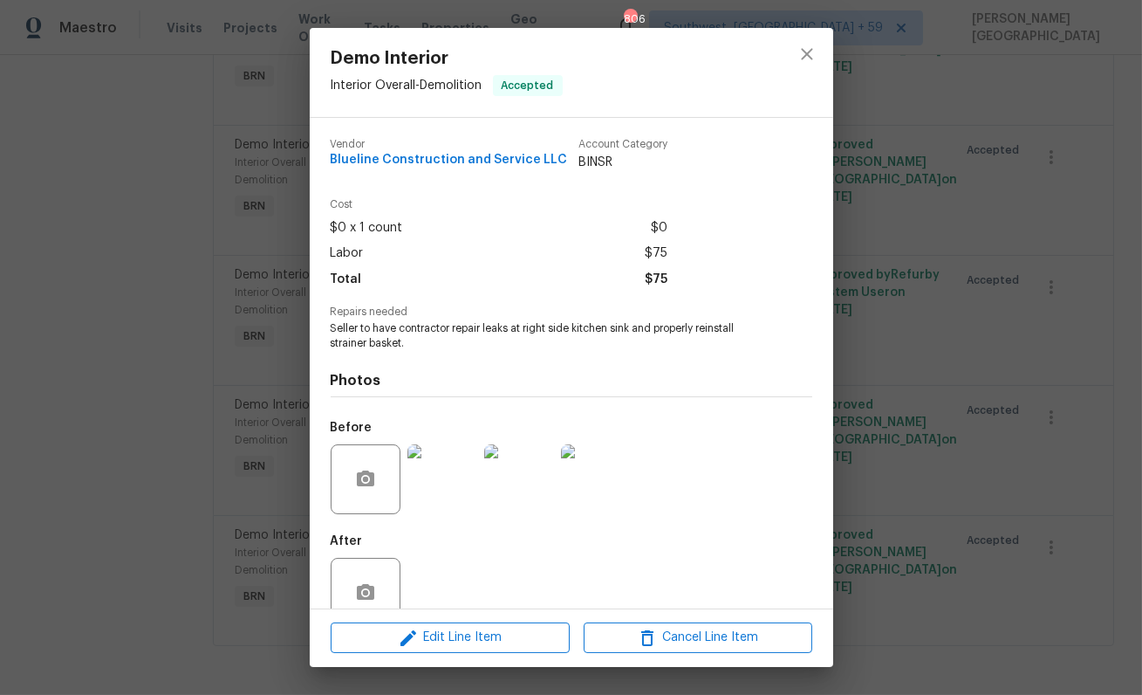
click at [1064, 239] on div "Demo Interior Interior Overall - Demolition Accepted Vendor Blueline Constructi…" at bounding box center [571, 347] width 1142 height 695
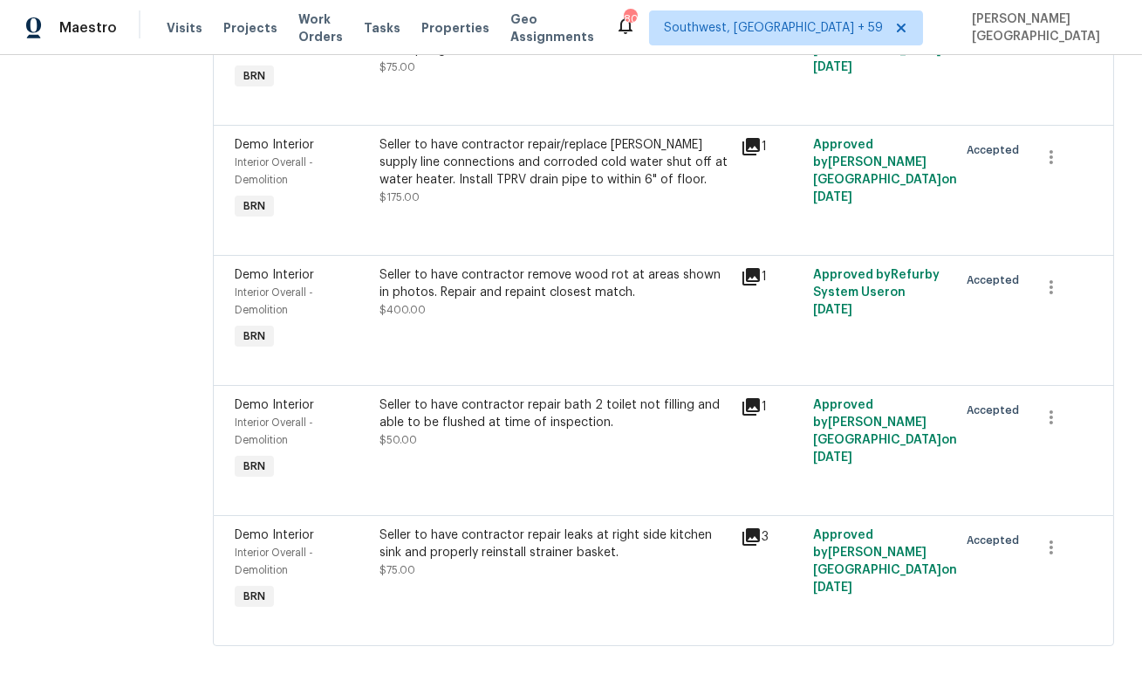
click at [571, 257] on div "Demo Interior Interior Overall - Demolition BRN Seller to have contractor remov…" at bounding box center [664, 320] width 902 height 130
click at [518, 278] on div "Seller to have contractor remove wood rot at areas shown in photos. Repair and …" at bounding box center [556, 283] width 352 height 35
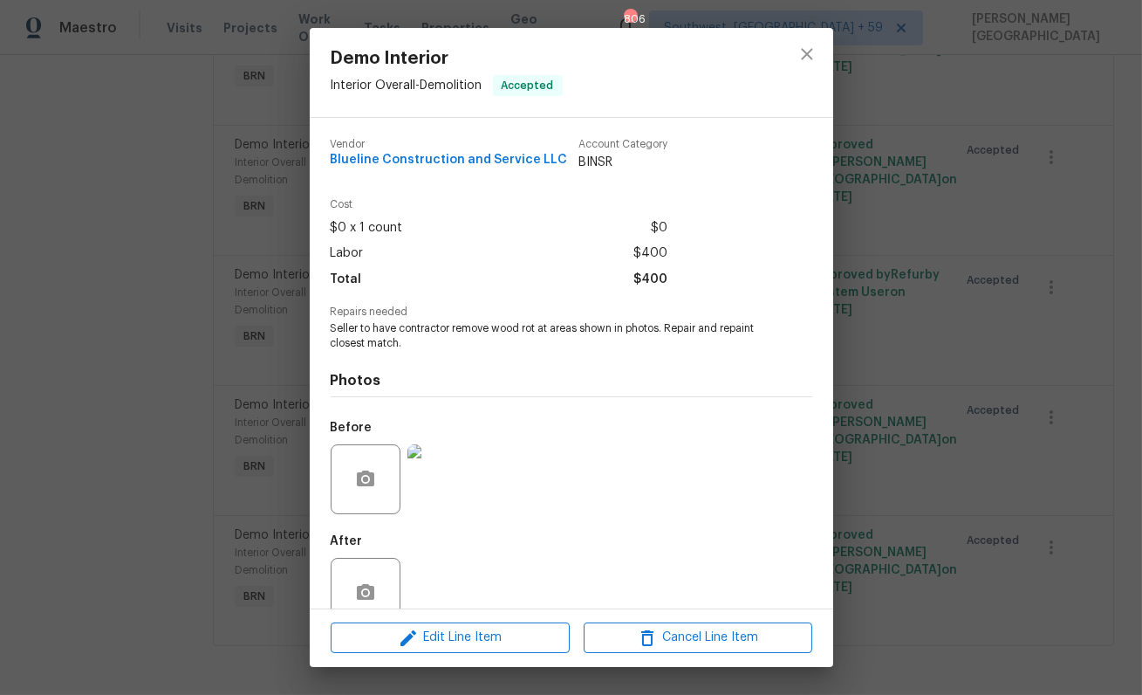
click at [424, 347] on span "Seller to have contractor remove wood rot at areas shown in photos. Repair and …" at bounding box center [548, 336] width 434 height 30
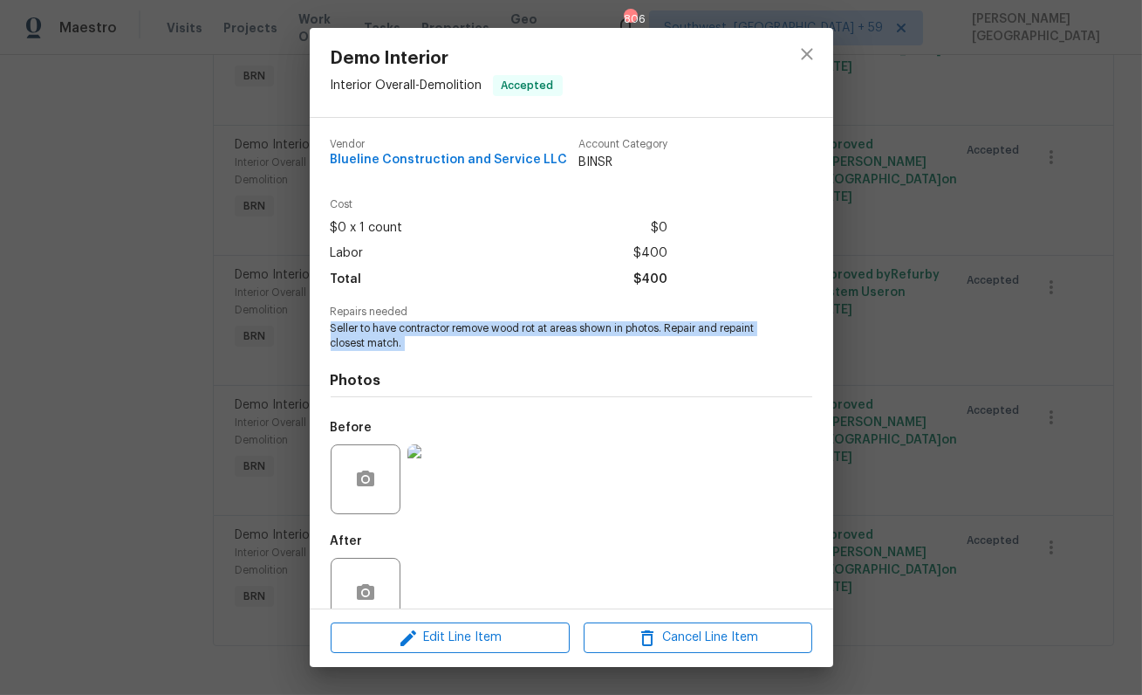
click at [424, 347] on span "Seller to have contractor remove wood rot at areas shown in photos. Repair and …" at bounding box center [548, 336] width 434 height 30
copy span "Seller to have contractor remove wood rot at areas shown in photos. Repair and …"
click at [347, 489] on button "button" at bounding box center [366, 479] width 42 height 42
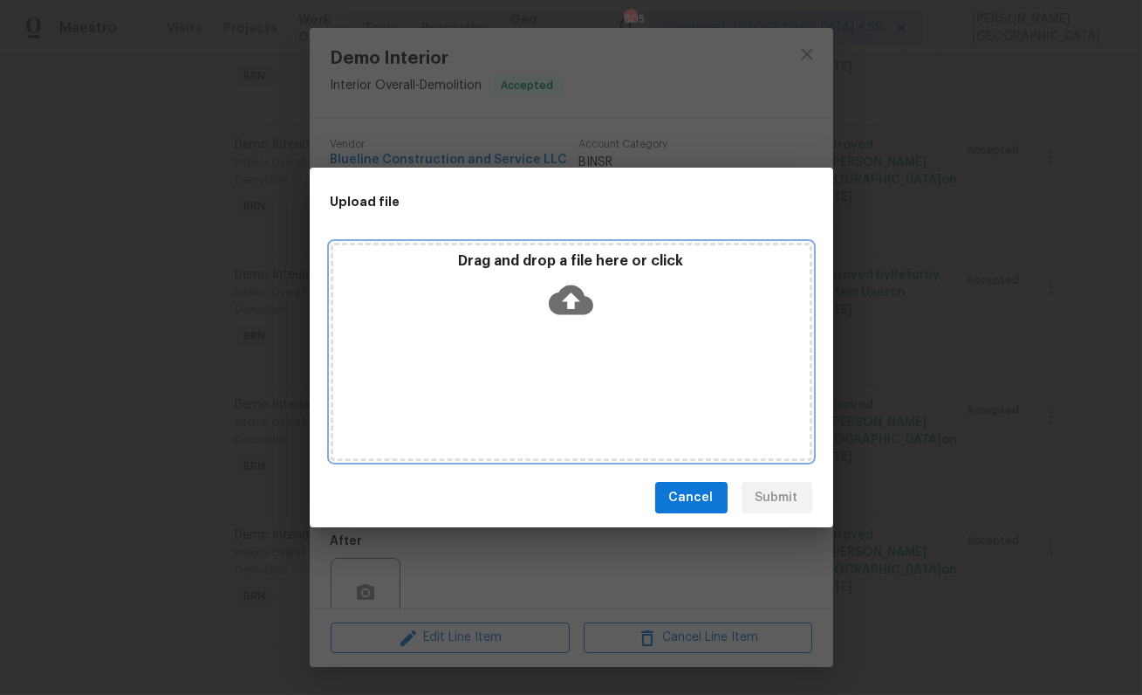
click at [564, 304] on icon at bounding box center [571, 300] width 45 height 30
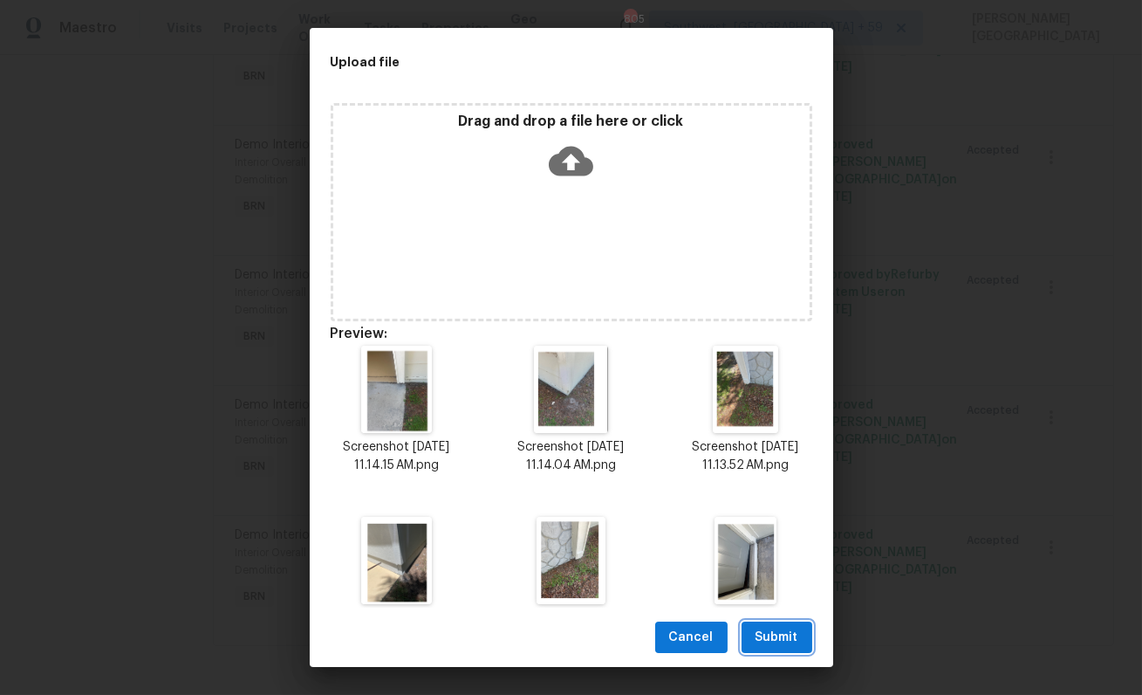
click at [764, 639] on span "Submit" at bounding box center [777, 638] width 43 height 22
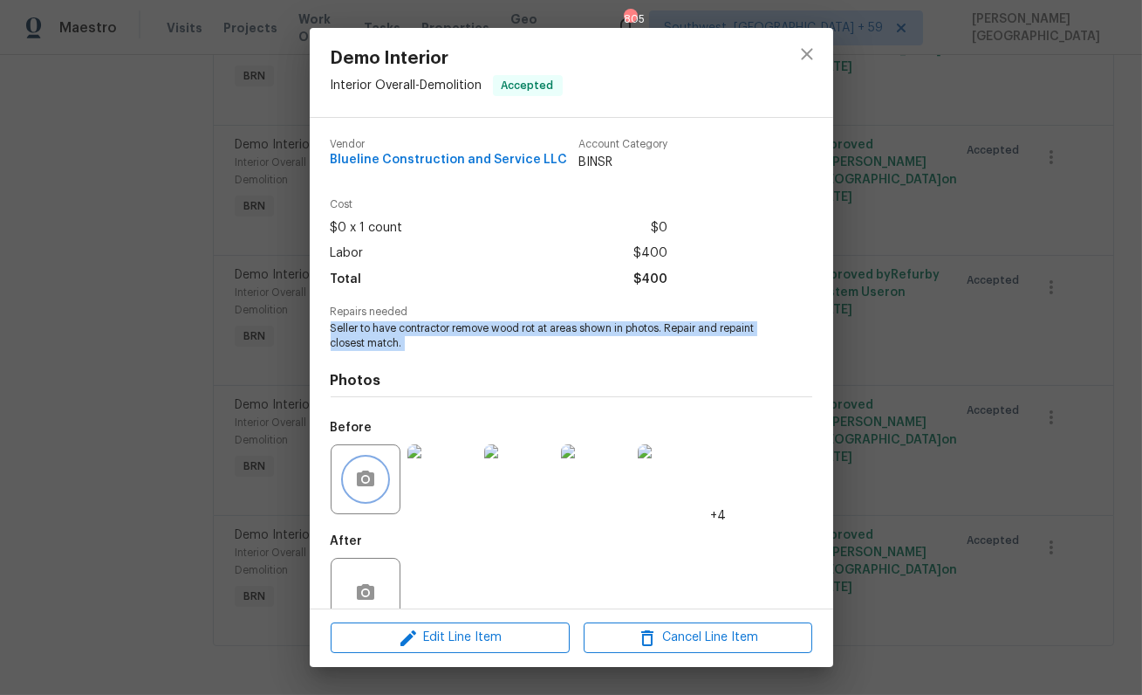
scroll to position [38, 0]
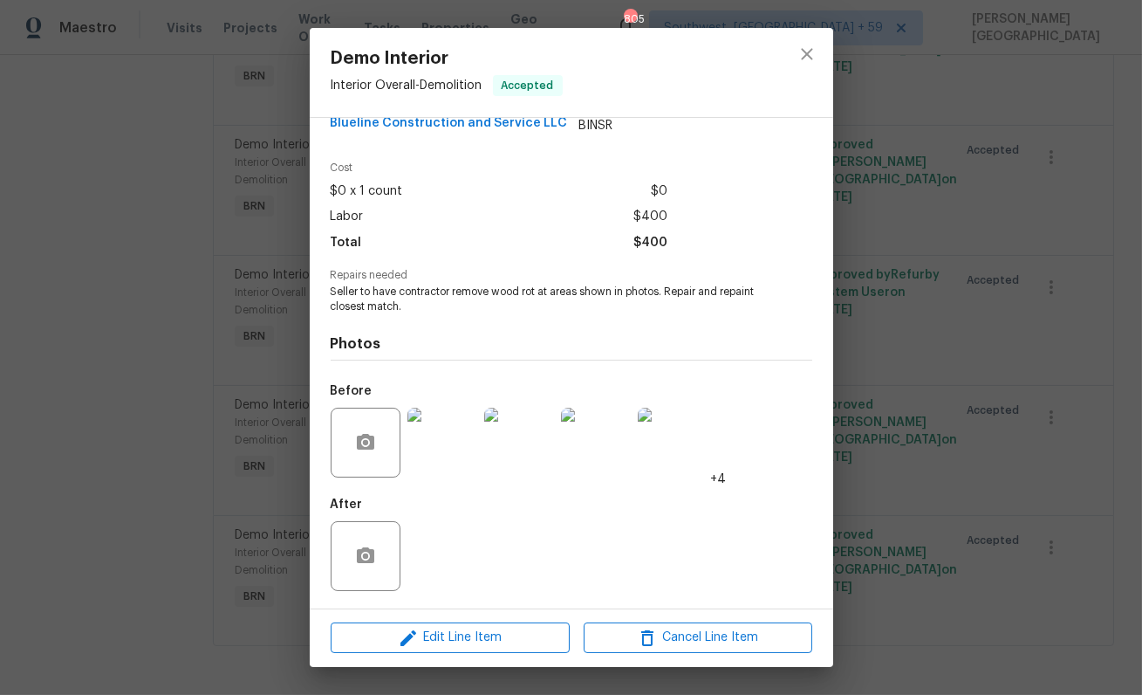
click at [1009, 499] on div "Demo Interior Interior Overall - Demolition Accepted Vendor Blueline Constructi…" at bounding box center [571, 347] width 1142 height 695
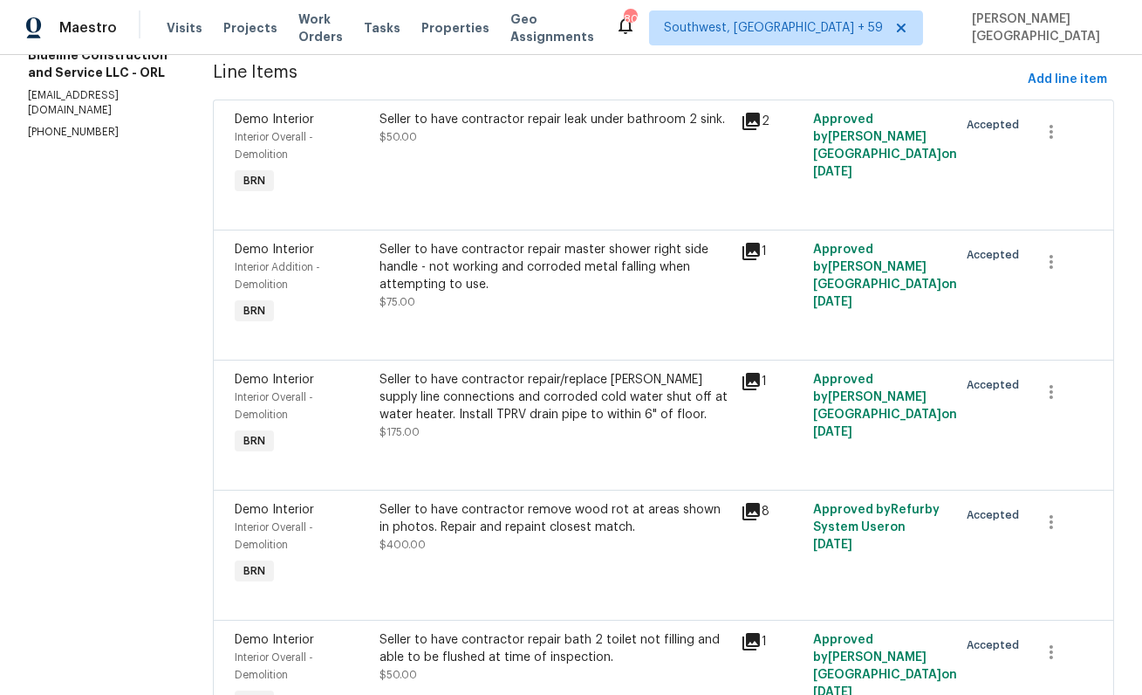
scroll to position [29, 0]
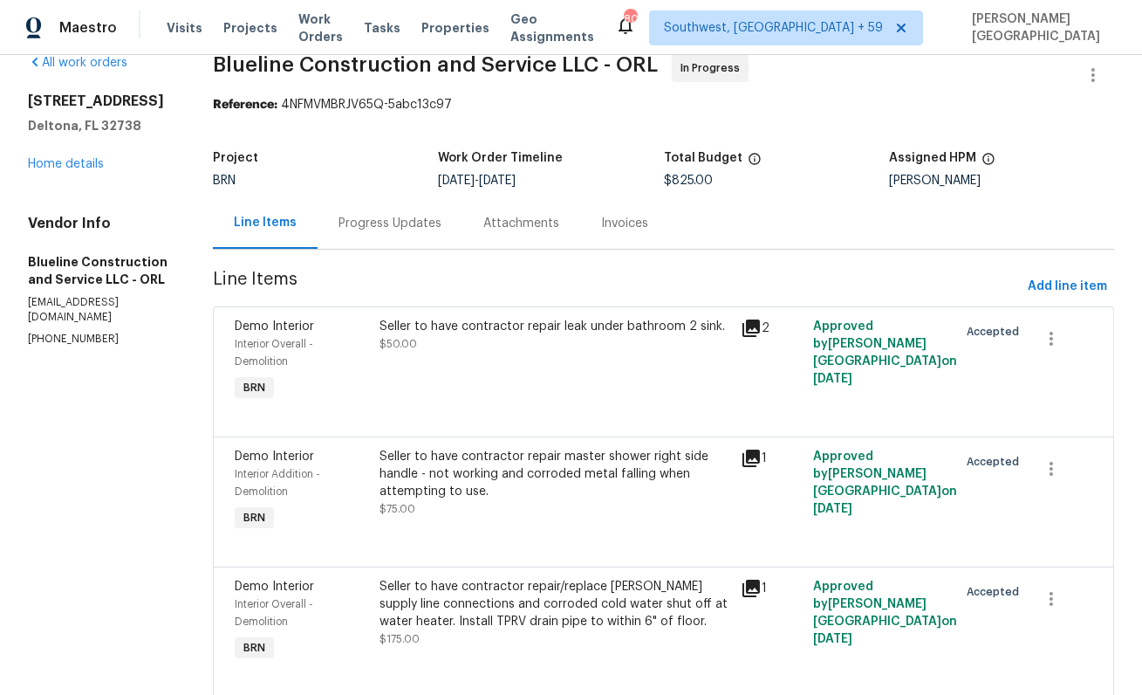
click at [392, 236] on div "Progress Updates" at bounding box center [390, 222] width 145 height 51
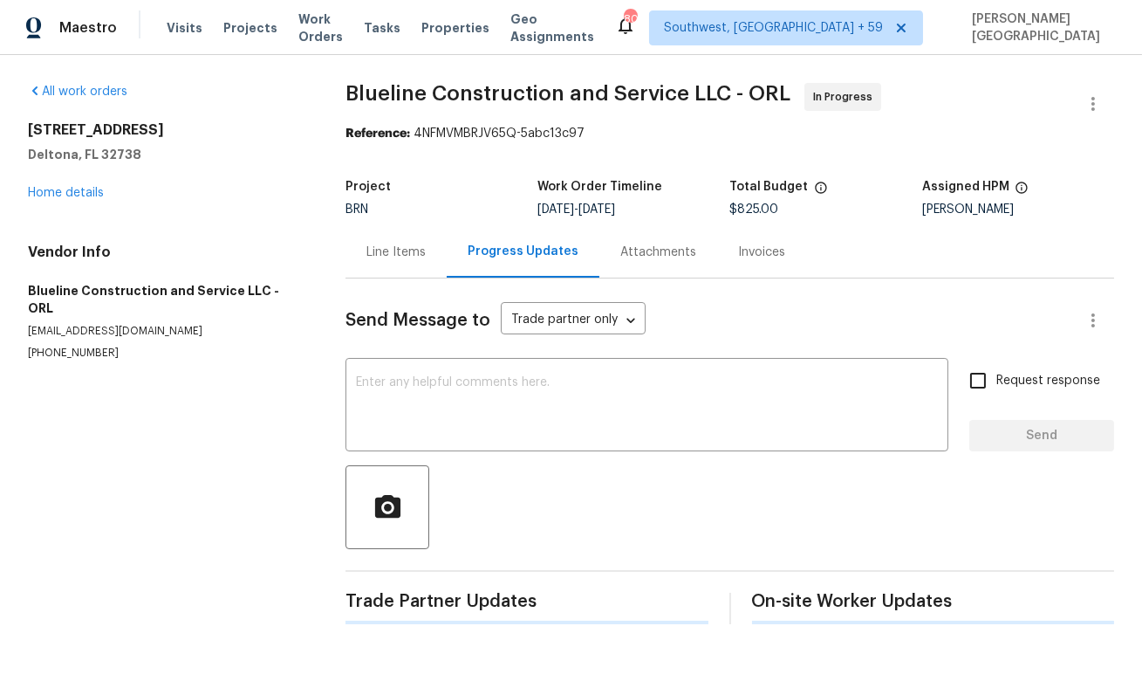
click at [396, 355] on div "Send Message to Trade partner only Trade partner only ​ x ​ Request response Se…" at bounding box center [730, 451] width 769 height 346
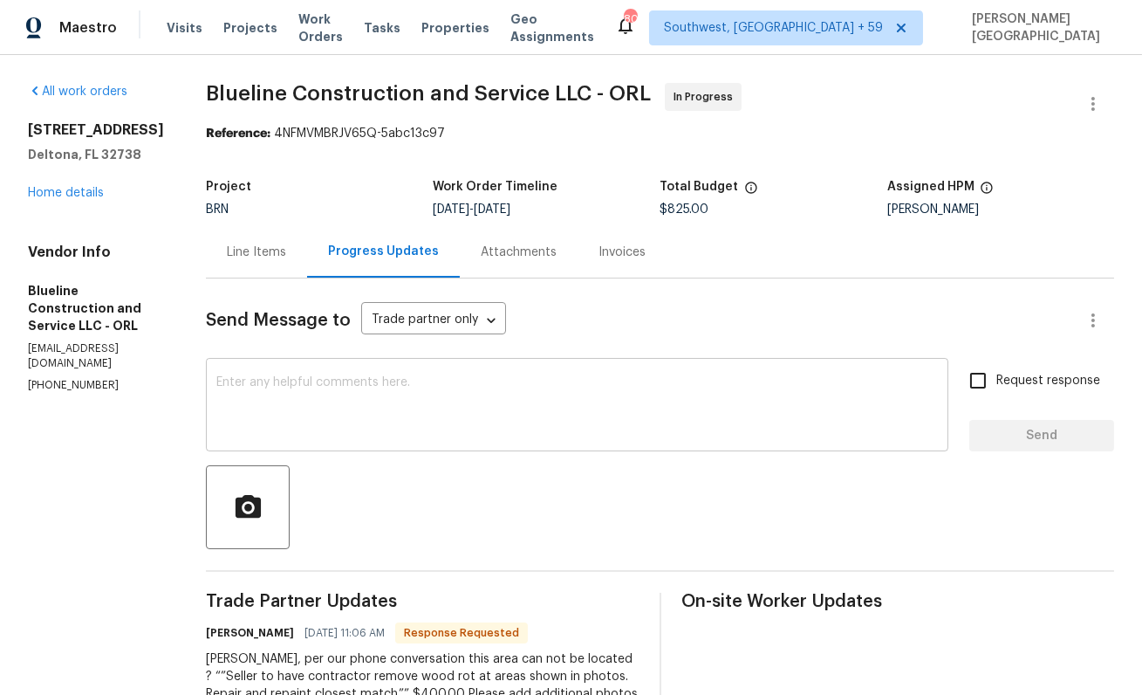
click at [394, 367] on div "x ​" at bounding box center [577, 406] width 743 height 89
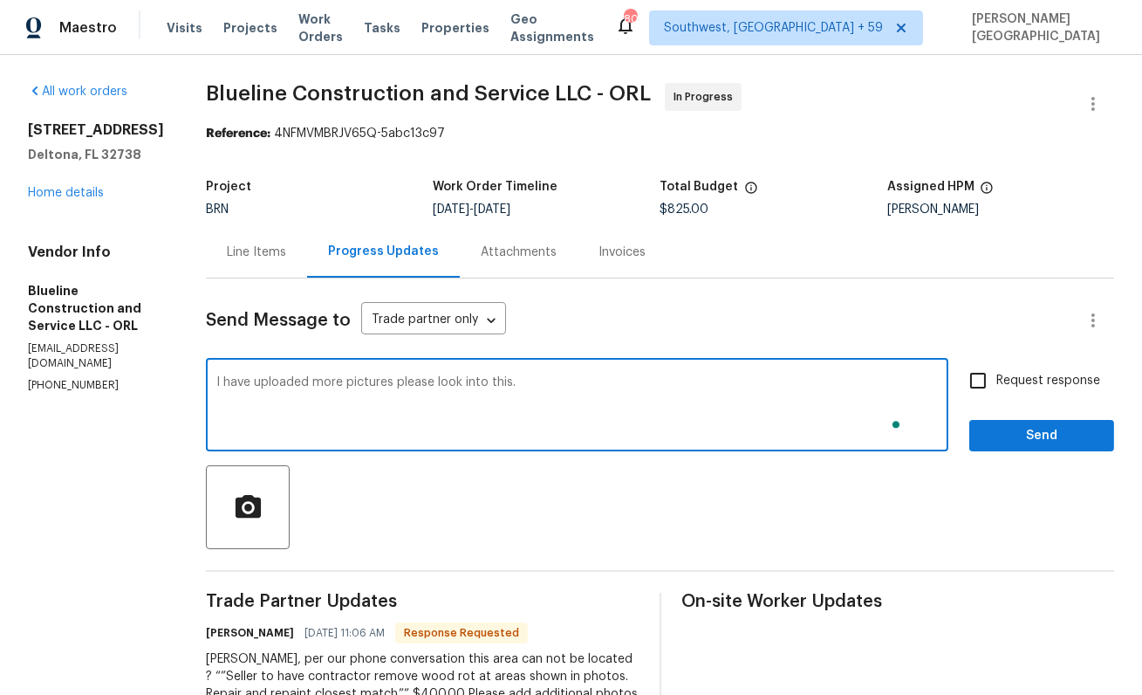
type textarea "I have uploaded more pictures please look into this."
click at [979, 384] on input "Request response" at bounding box center [978, 380] width 37 height 37
checkbox input "true"
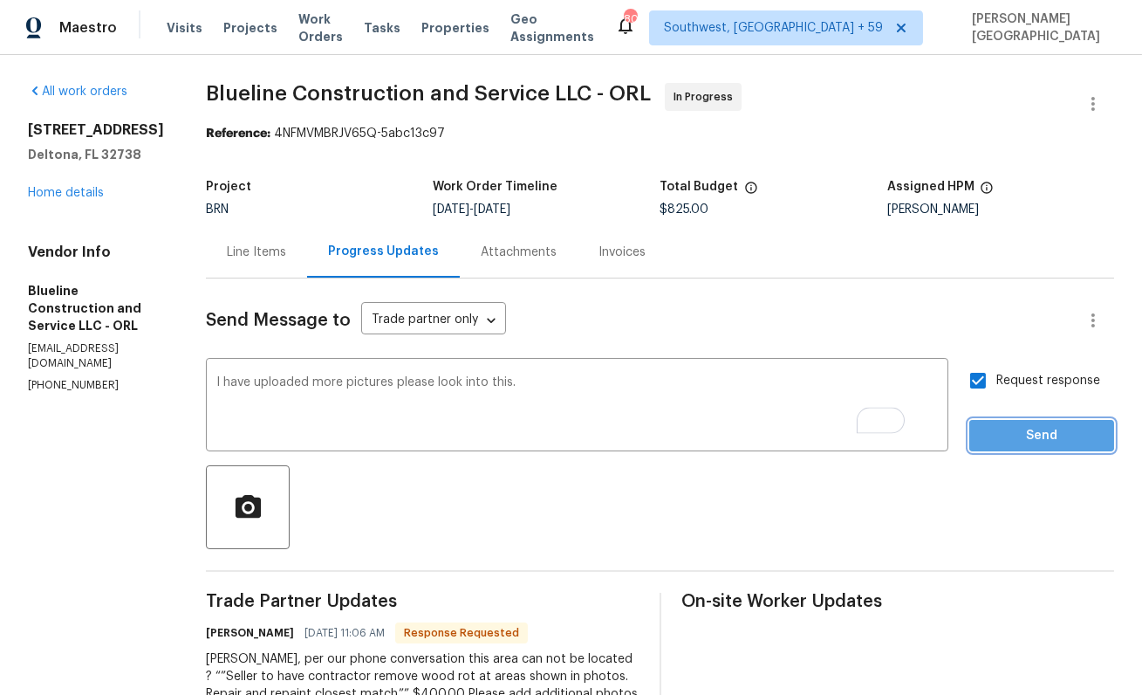
click at [991, 422] on button "Send" at bounding box center [1042, 436] width 145 height 32
